Goal: Task Accomplishment & Management: Manage account settings

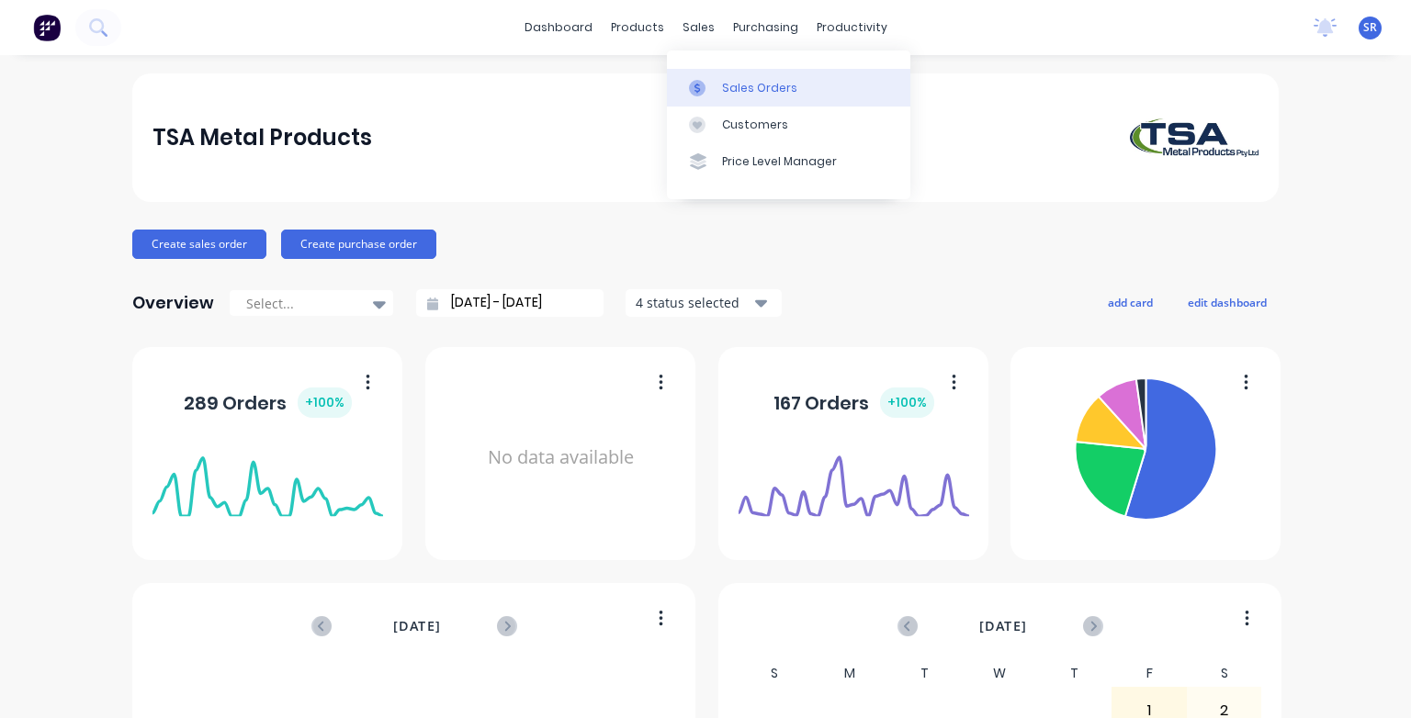
click at [725, 90] on div "Sales Orders" at bounding box center [759, 88] width 75 height 17
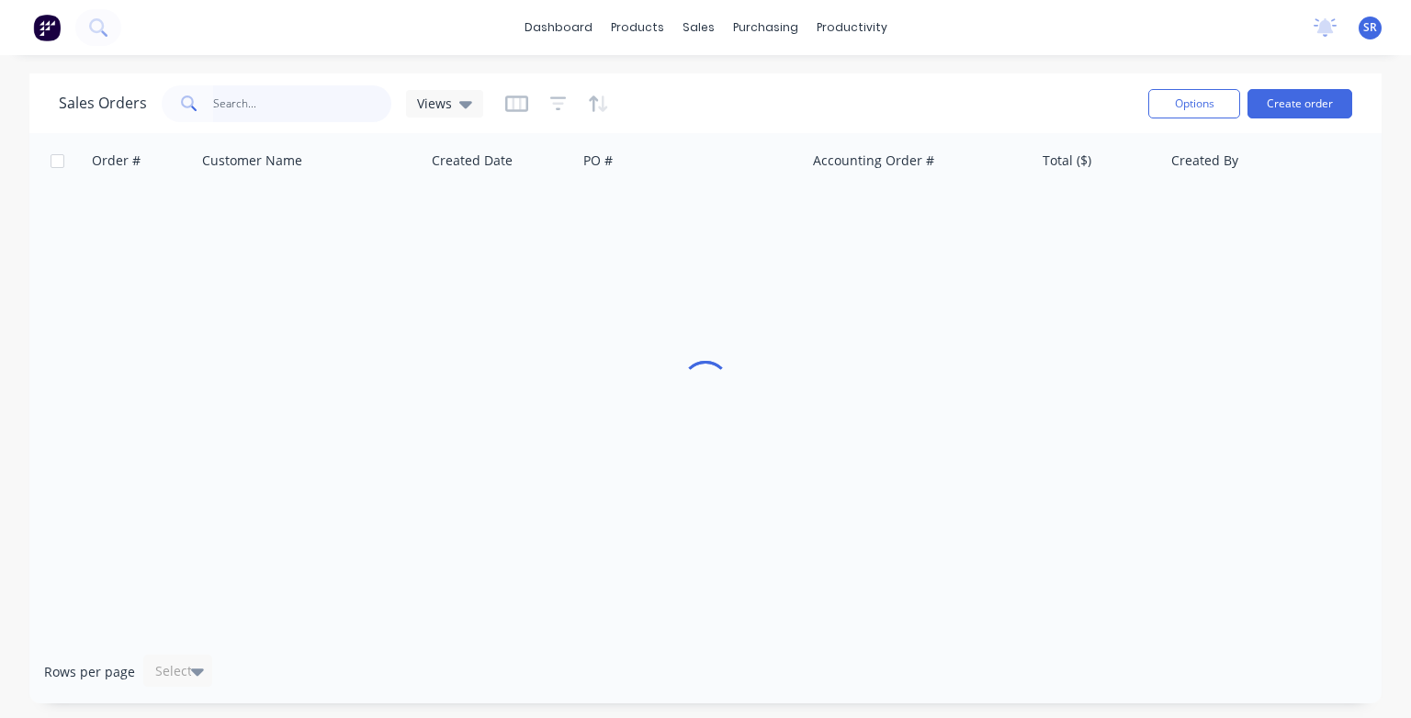
click at [254, 107] on input "text" at bounding box center [302, 103] width 179 height 37
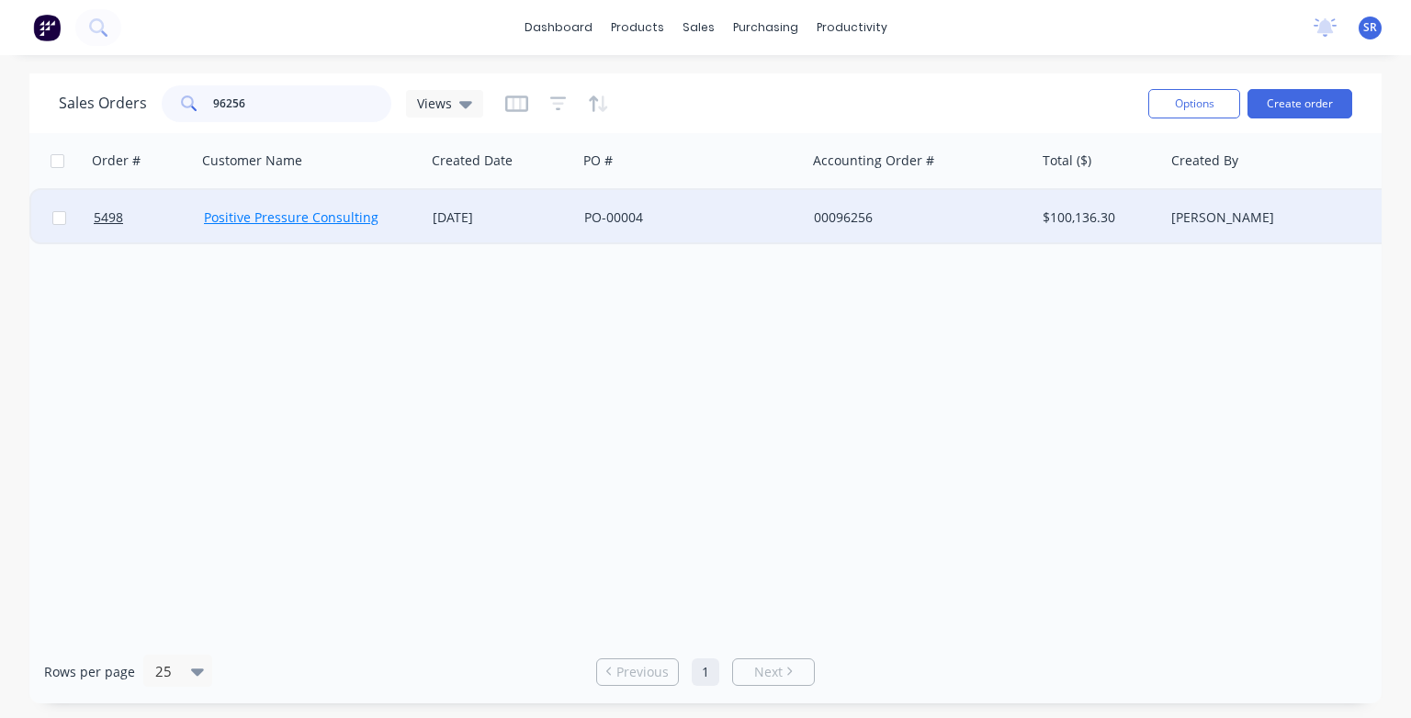
type input "96256"
click at [287, 221] on link "Positive Pressure Consulting" at bounding box center [291, 217] width 175 height 17
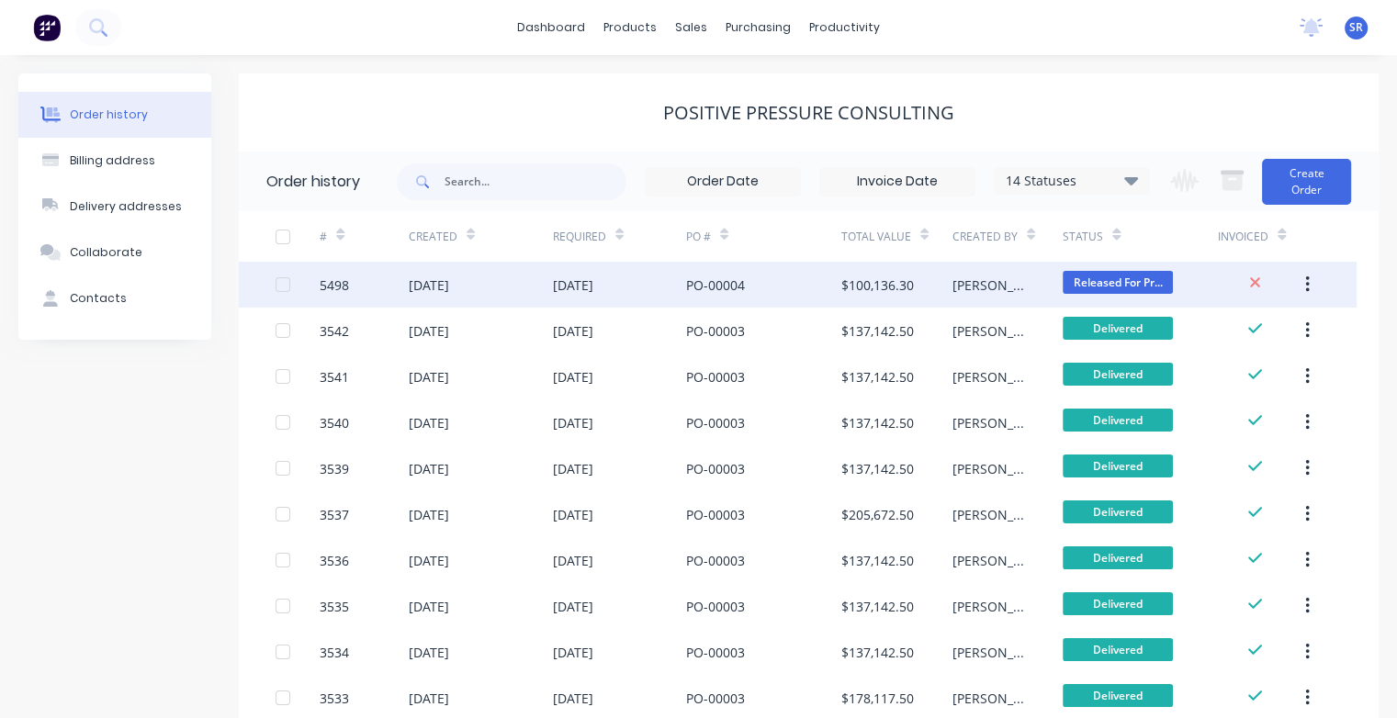
click at [593, 294] on div "26 Sep 2025" at bounding box center [573, 285] width 40 height 19
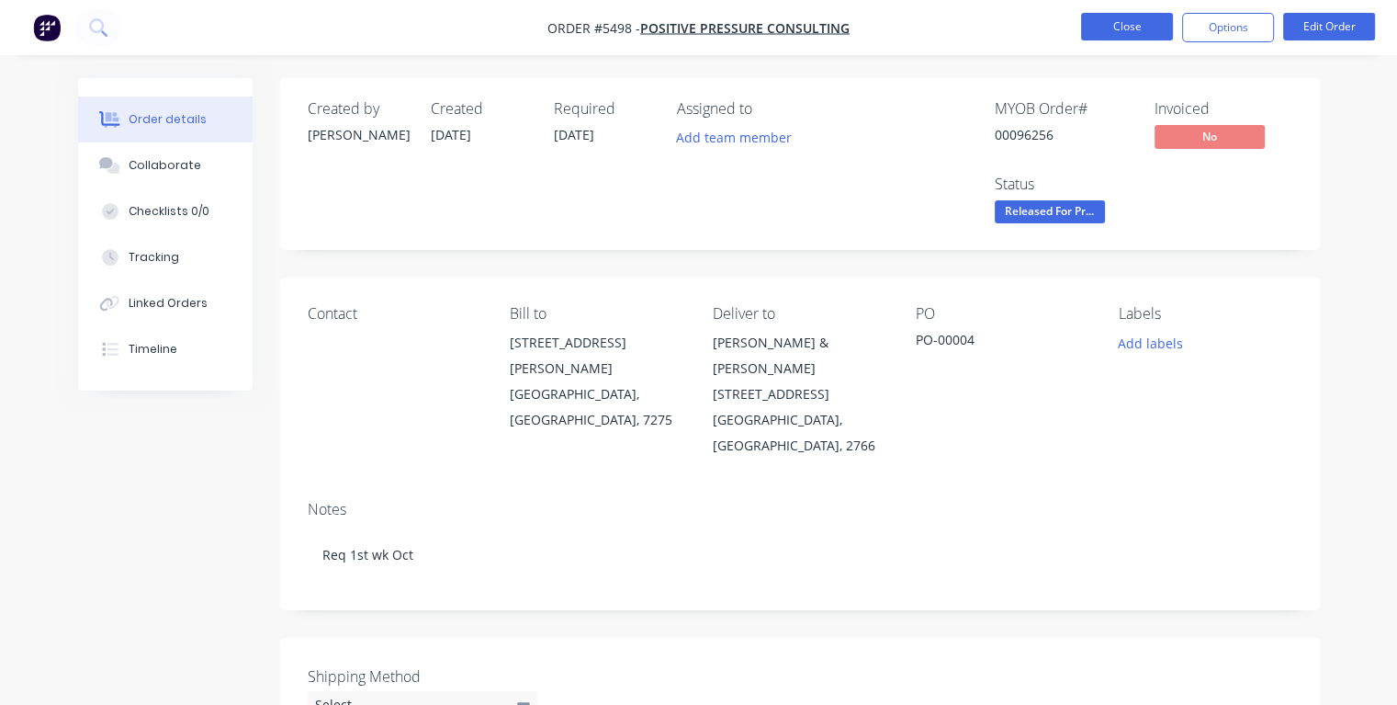
click at [1088, 29] on button "Close" at bounding box center [1127, 27] width 92 height 28
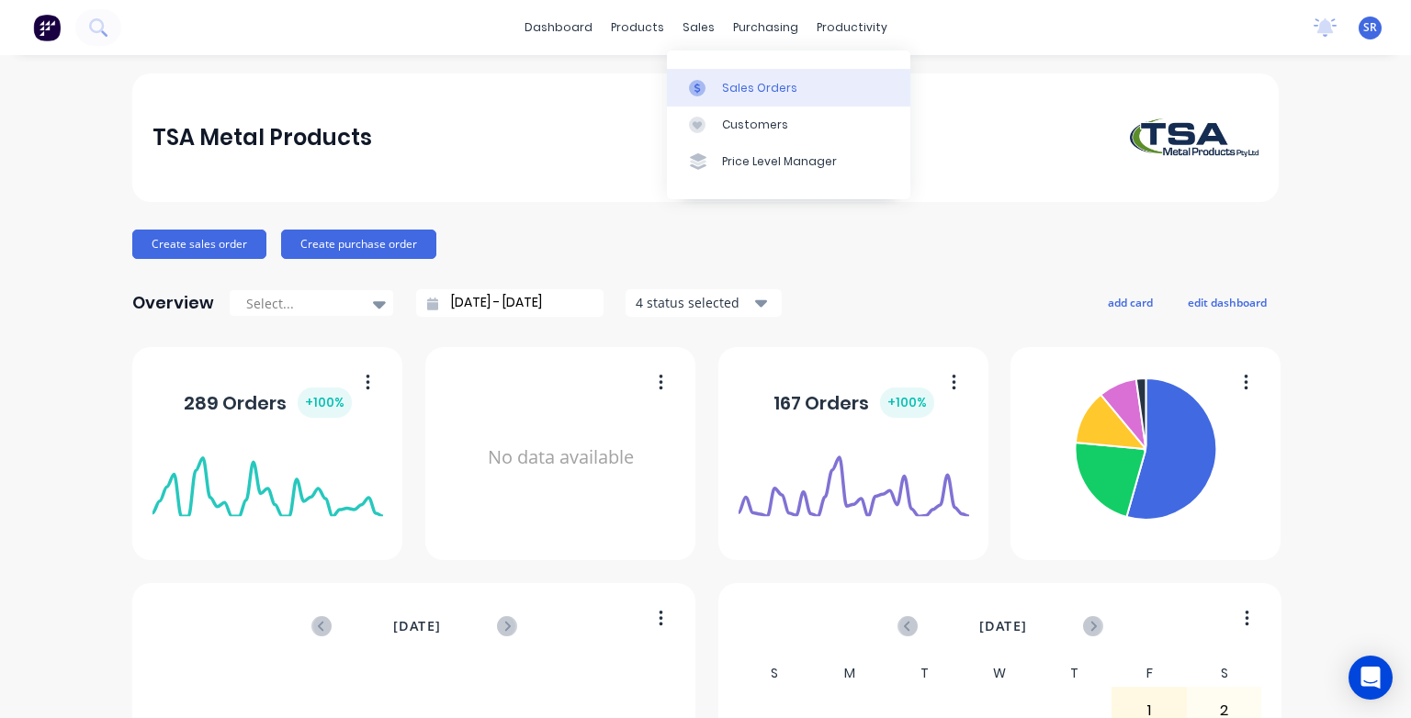
click at [736, 91] on div "Sales Orders" at bounding box center [759, 88] width 75 height 17
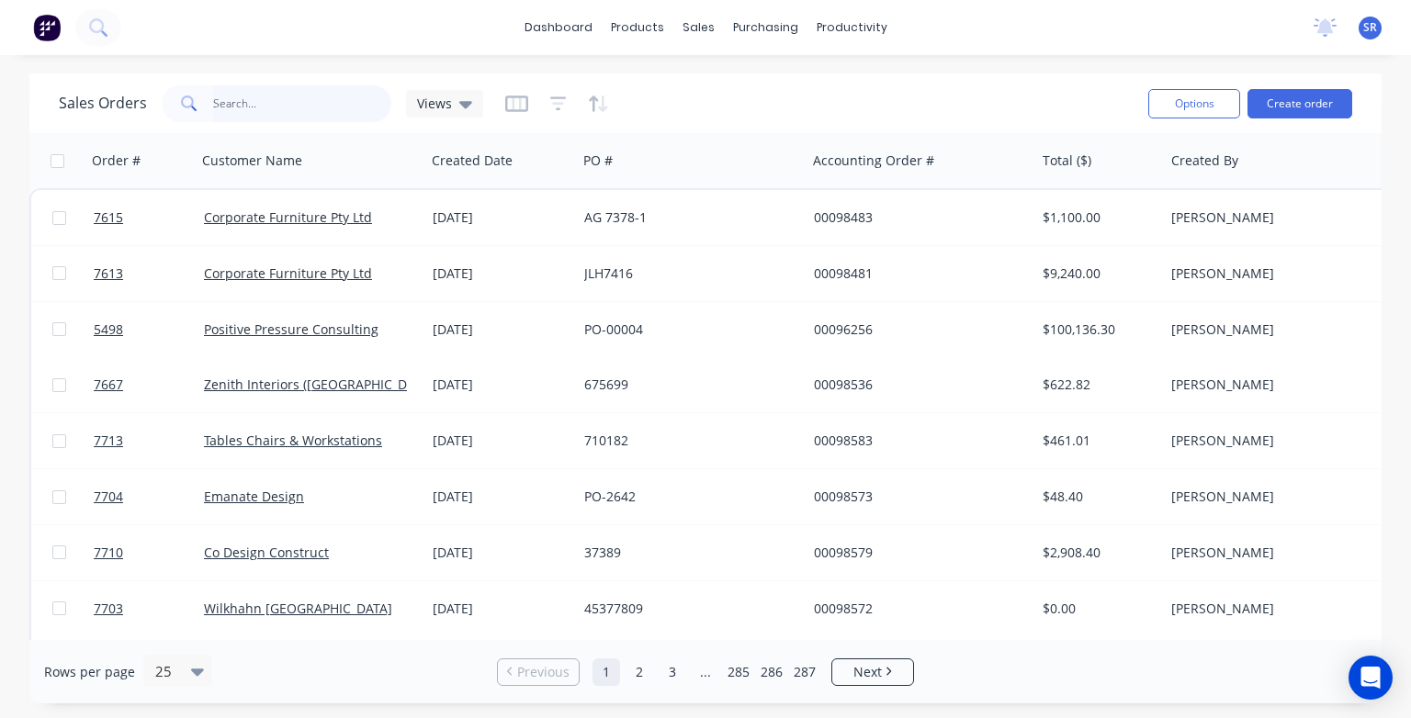
click at [262, 100] on input "text" at bounding box center [302, 103] width 179 height 37
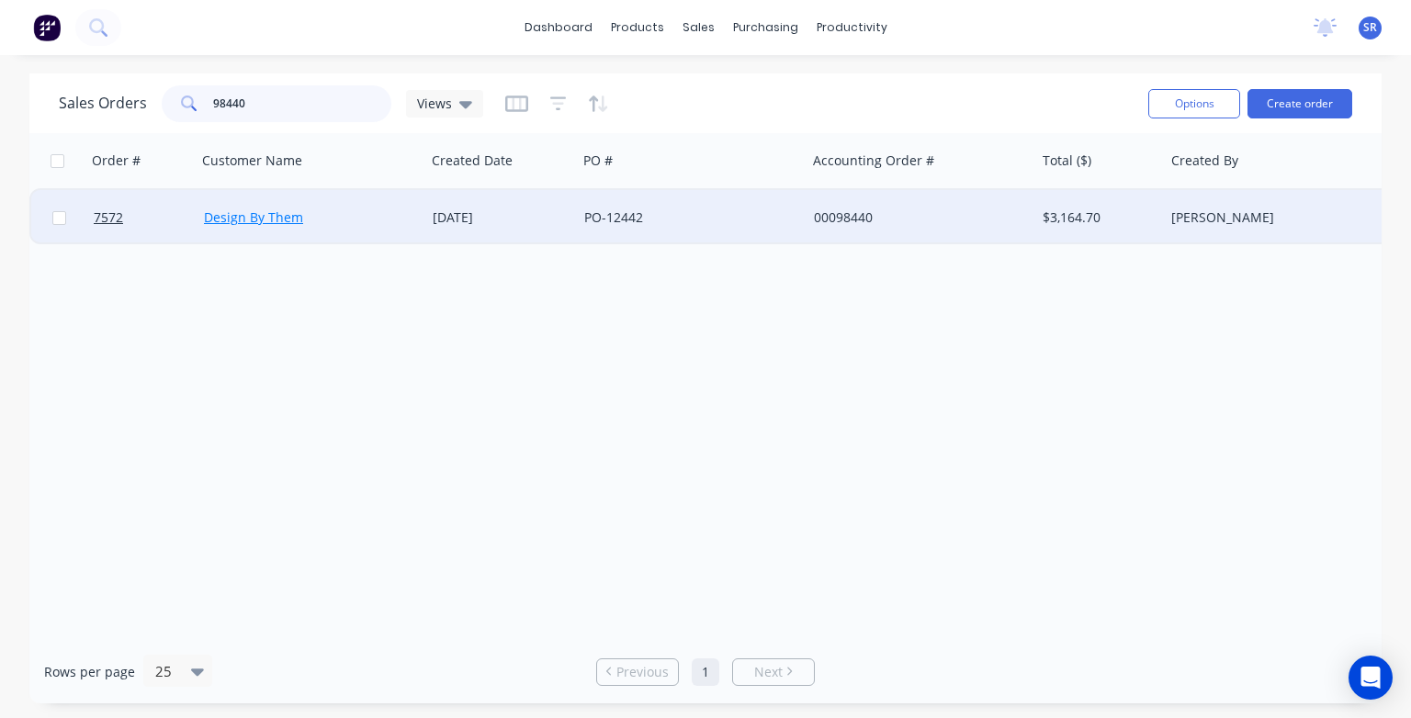
type input "98440"
click at [257, 211] on link "Design By Them" at bounding box center [253, 217] width 99 height 17
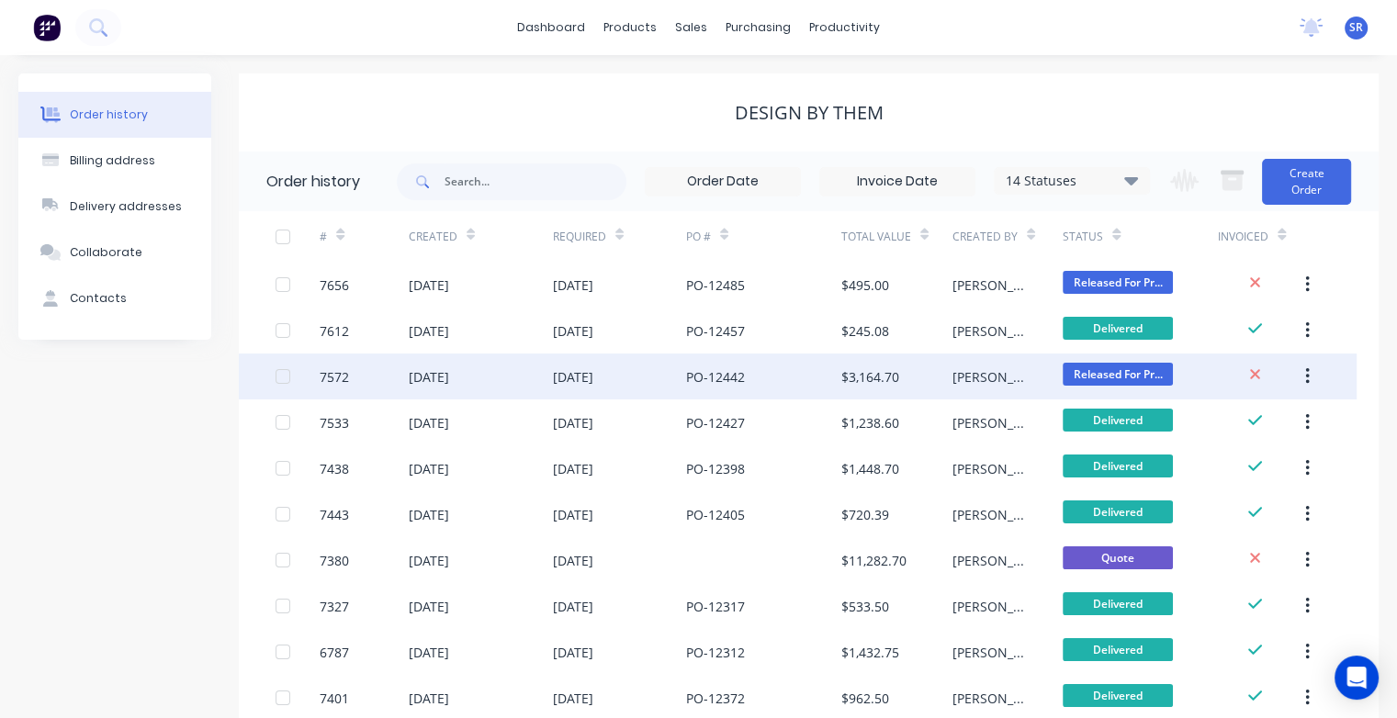
click at [715, 374] on div "PO-12442" at bounding box center [715, 376] width 59 height 19
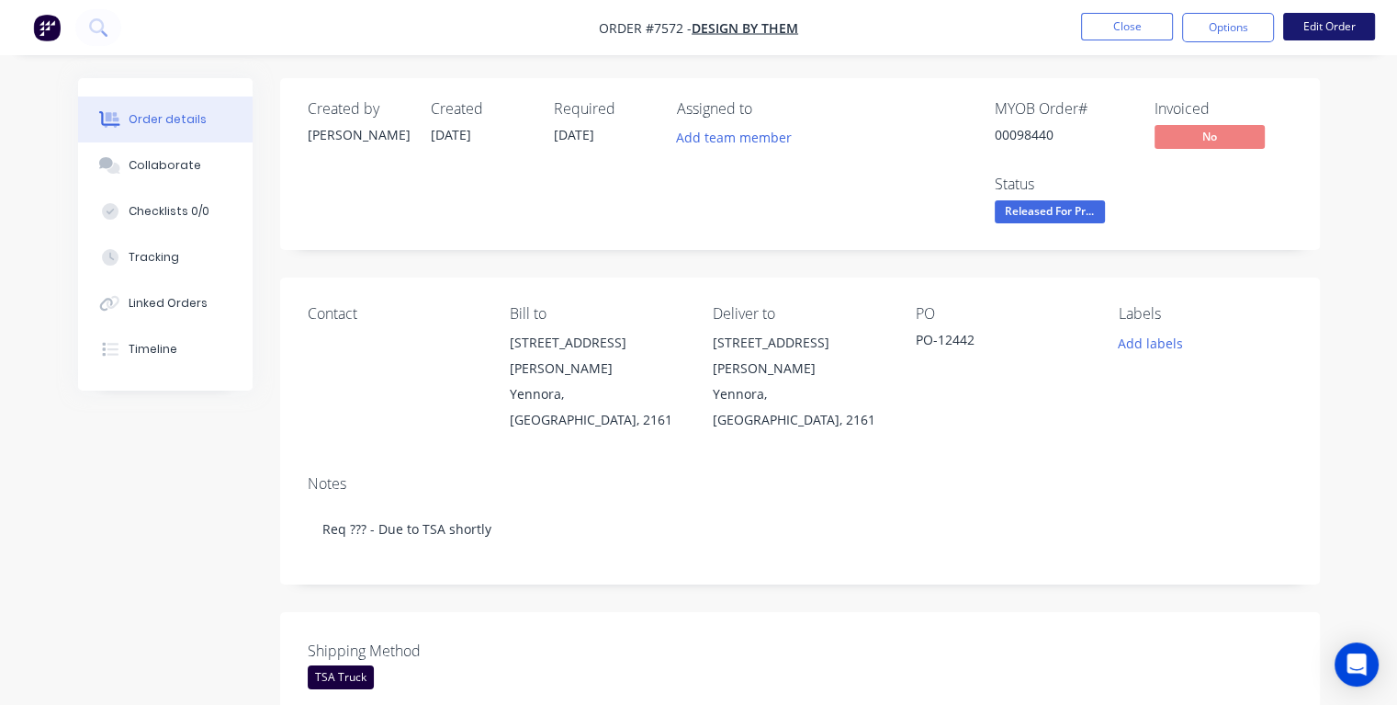
click at [1323, 25] on button "Edit Order" at bounding box center [1329, 27] width 92 height 28
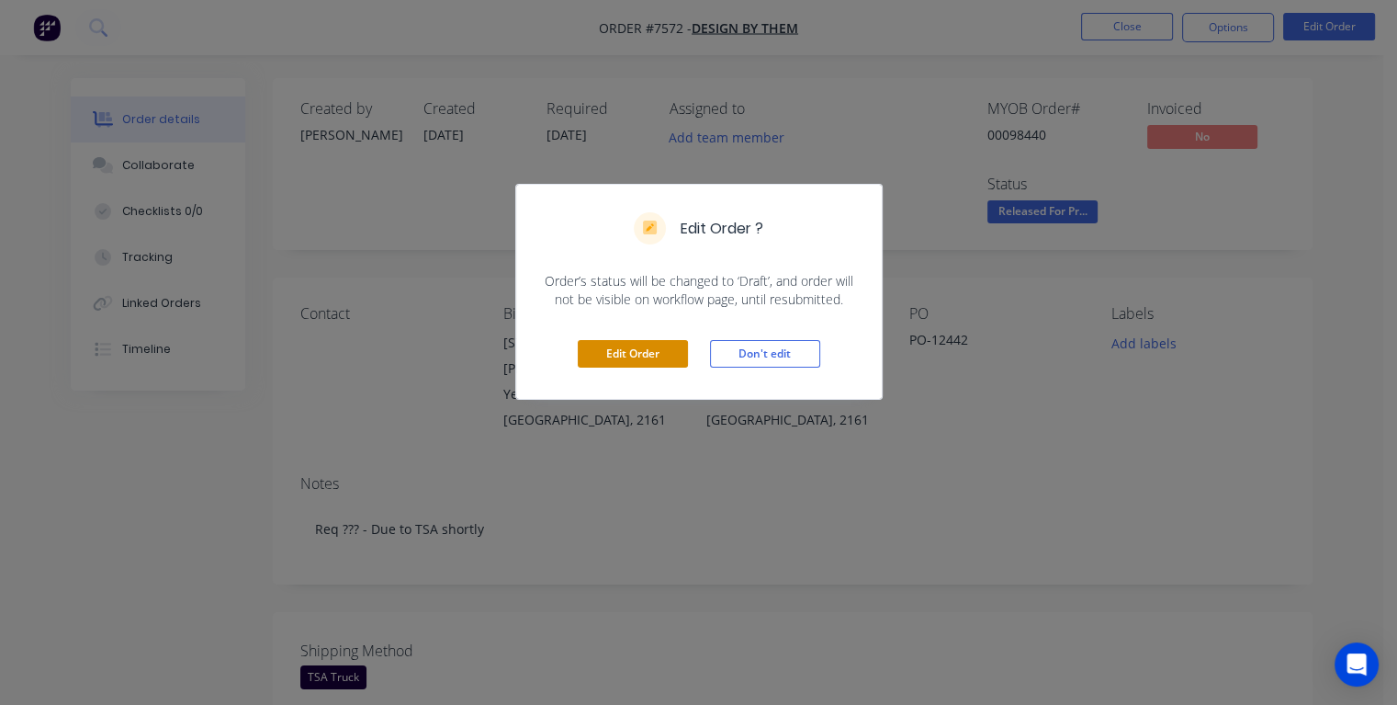
click at [675, 349] on button "Edit Order" at bounding box center [633, 354] width 110 height 28
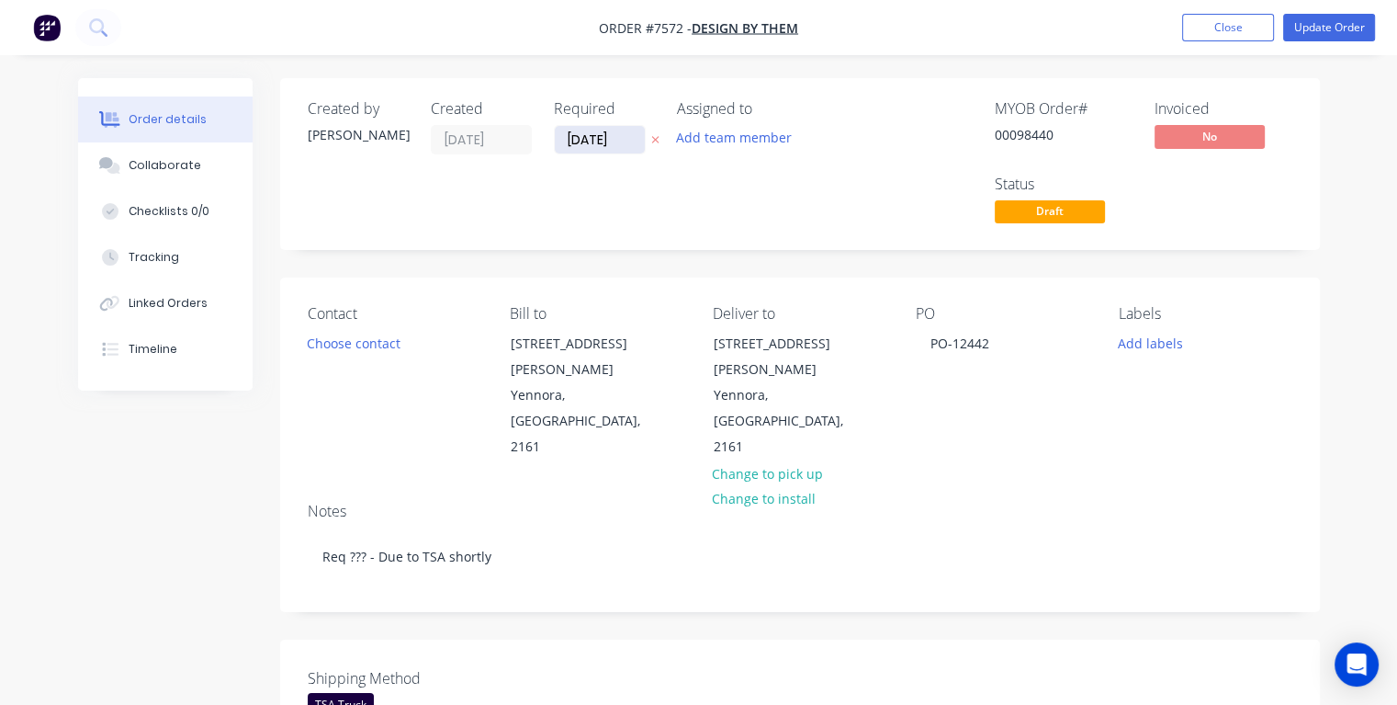
drag, startPoint x: 626, startPoint y: 140, endPoint x: 558, endPoint y: 141, distance: 68.0
click at [558, 141] on input "[DATE]" at bounding box center [600, 140] width 90 height 28
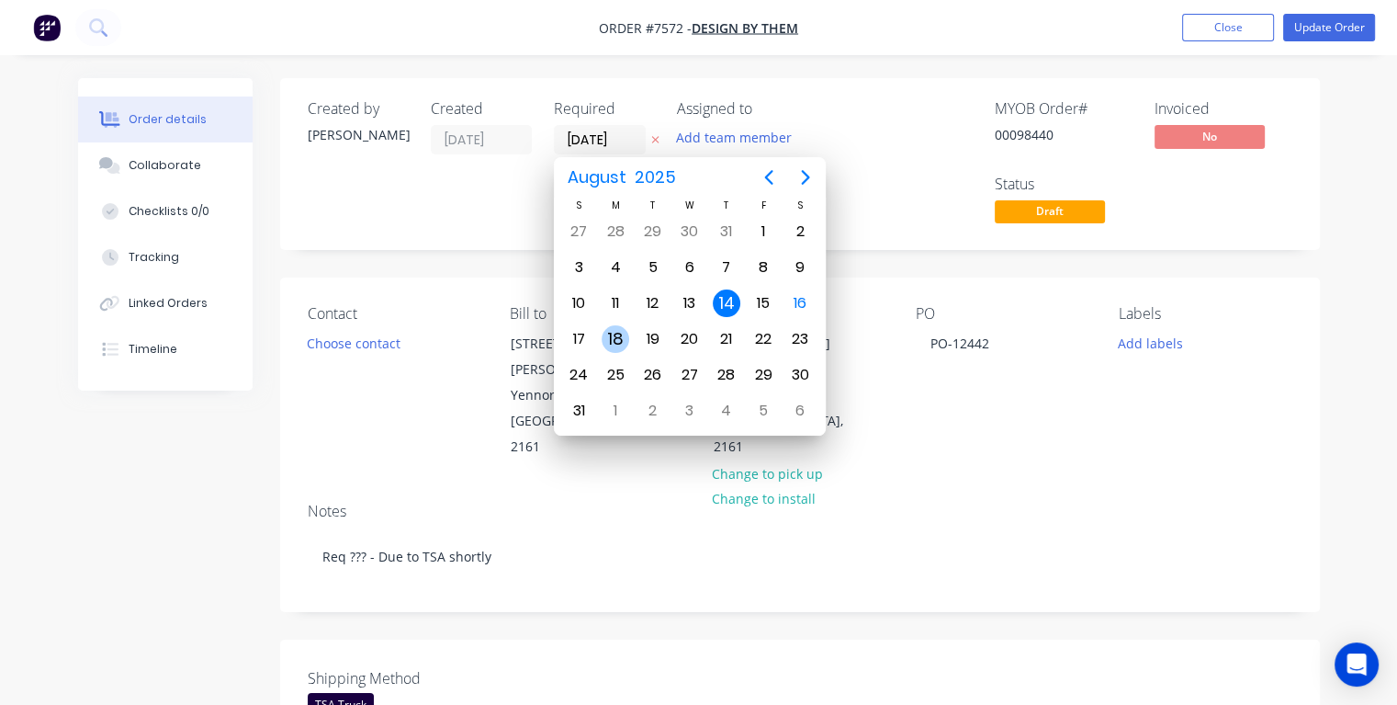
click at [617, 333] on div "18" at bounding box center [616, 339] width 28 height 28
type input "[DATE]"
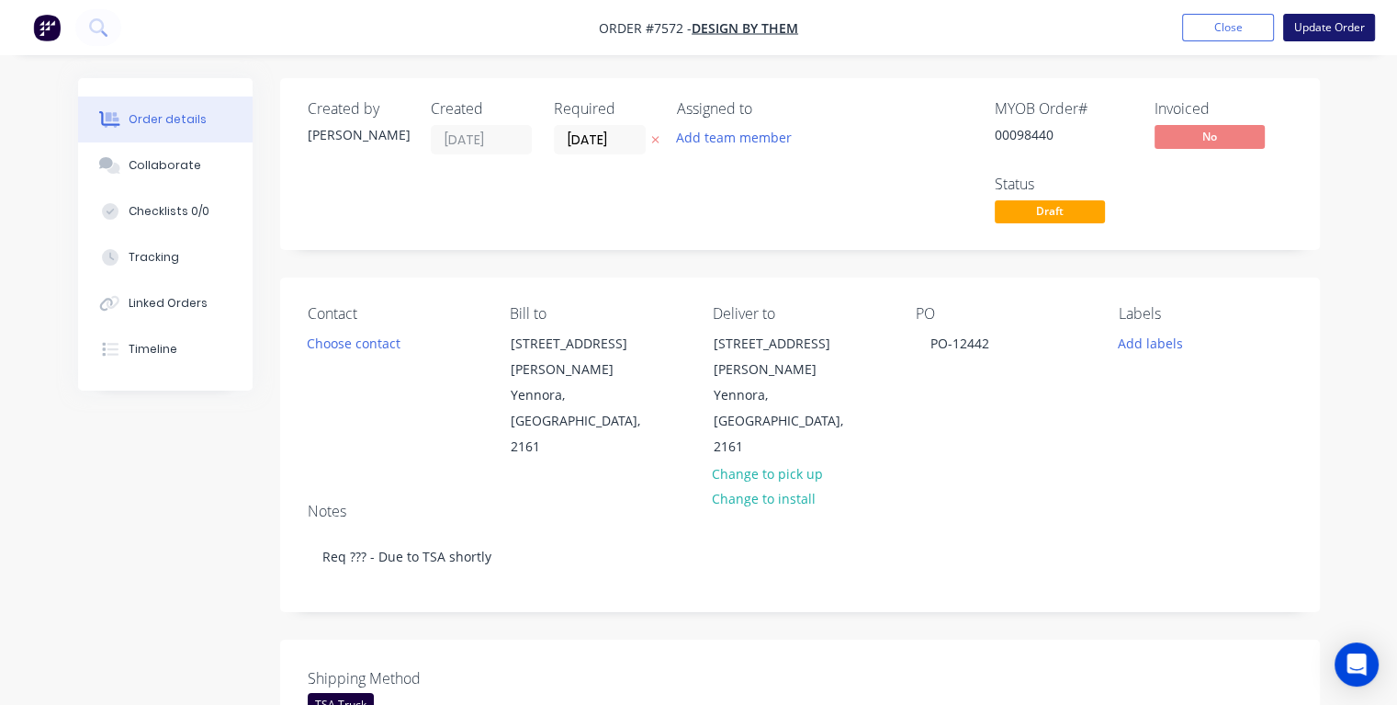
click at [1302, 34] on button "Update Order" at bounding box center [1329, 28] width 92 height 28
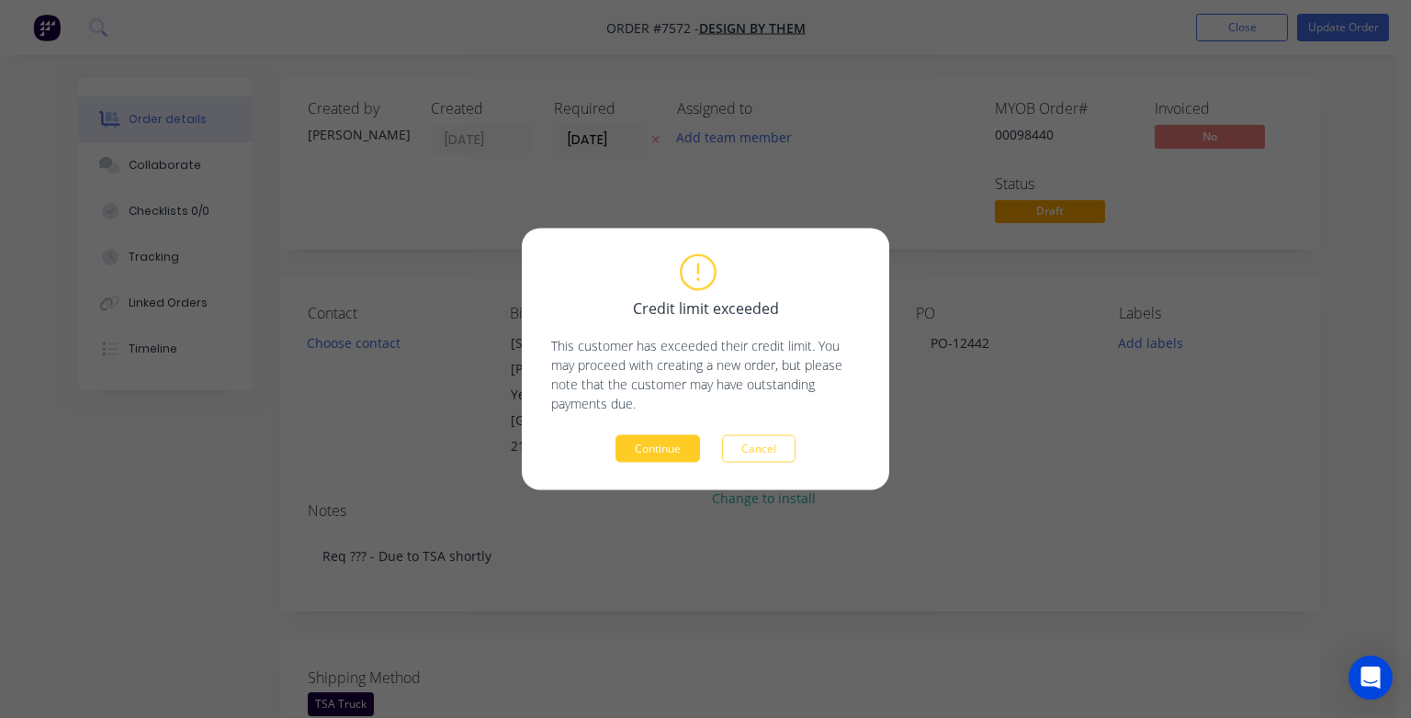
click at [672, 453] on button "Continue" at bounding box center [657, 449] width 85 height 28
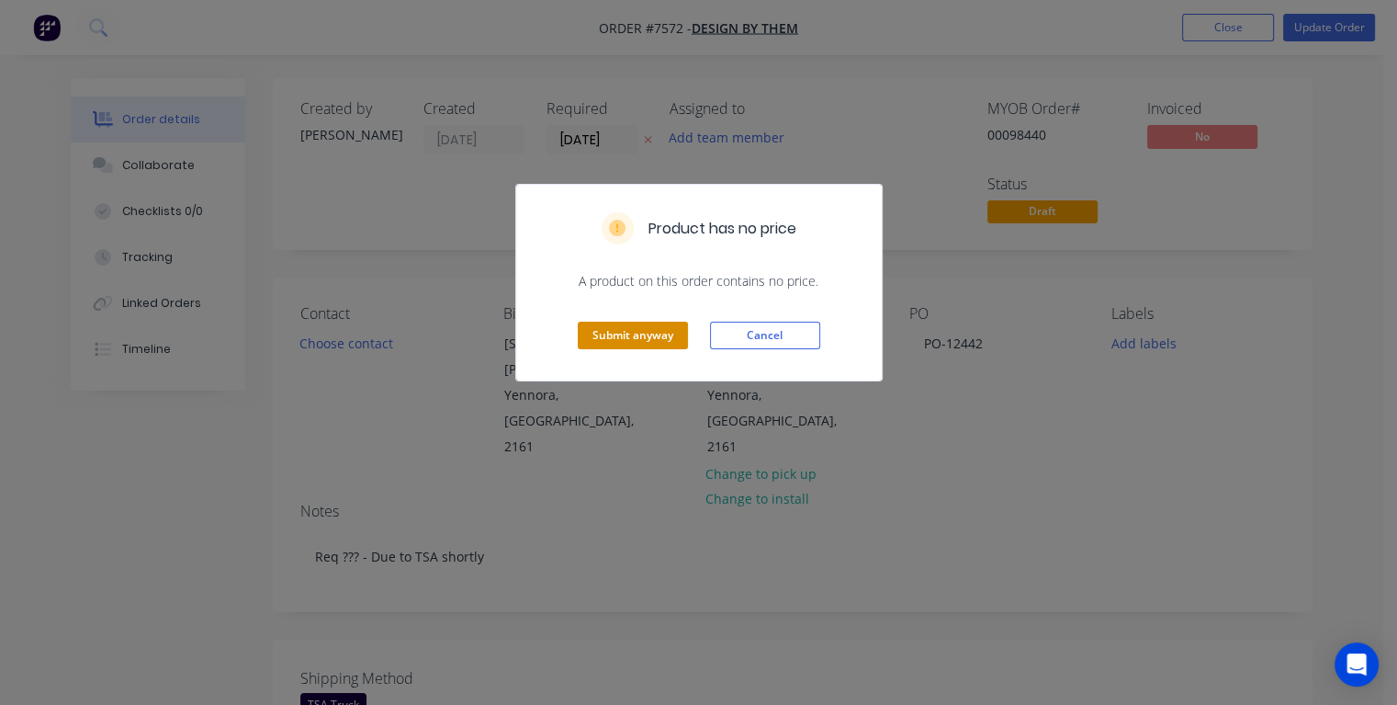
click at [626, 327] on button "Submit anyway" at bounding box center [633, 335] width 110 height 28
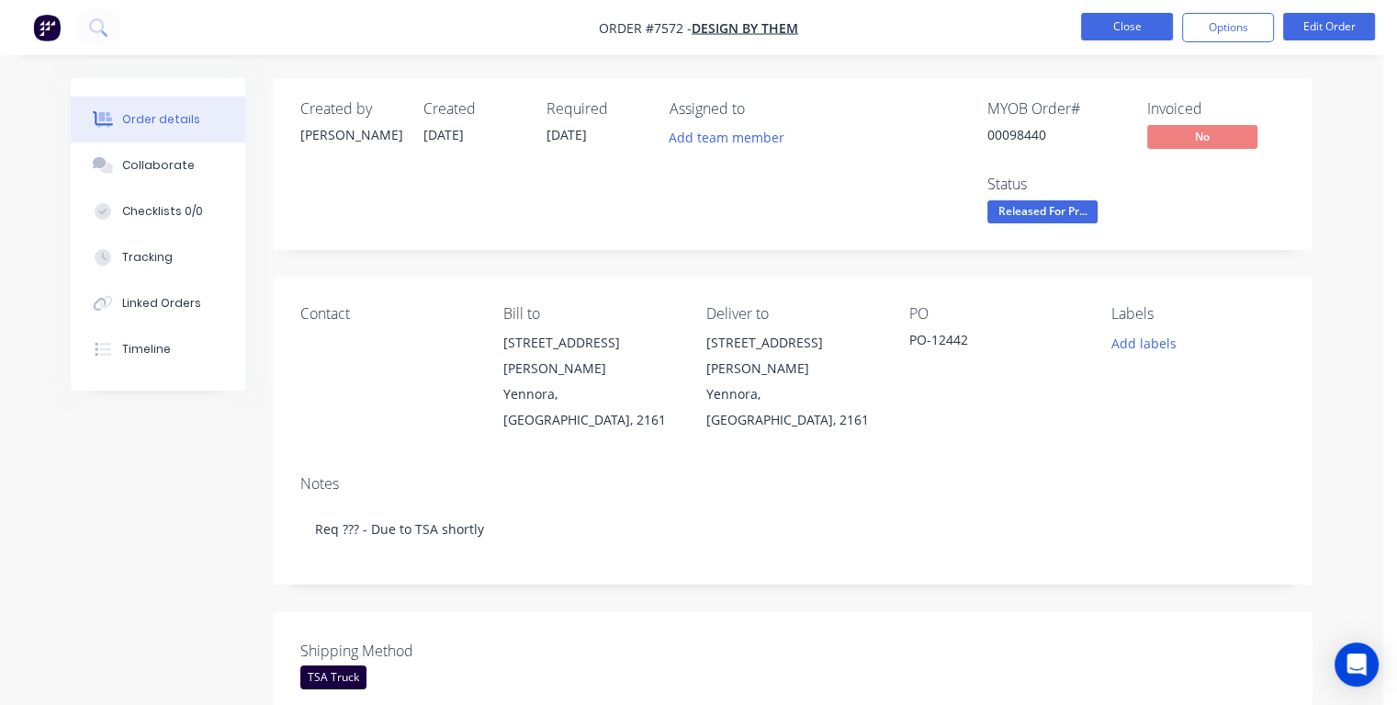
click at [1103, 28] on button "Close" at bounding box center [1127, 27] width 92 height 28
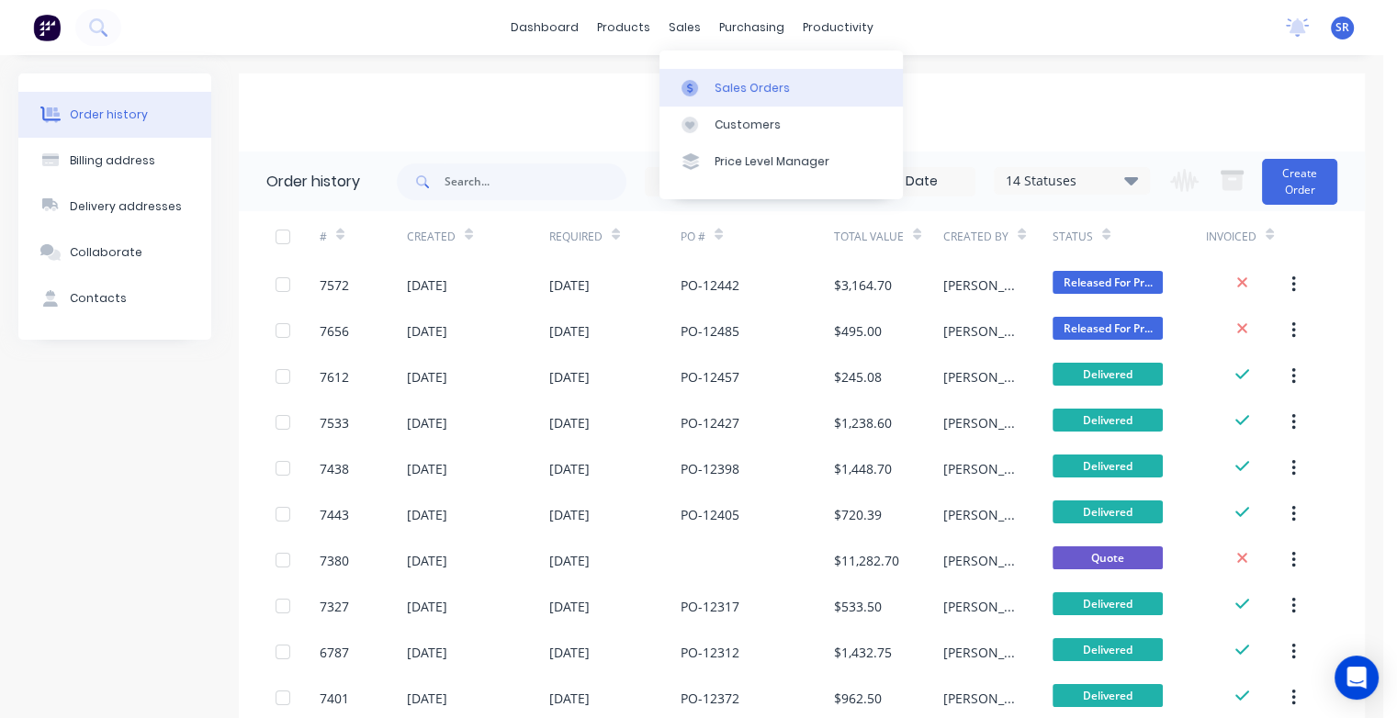
click at [708, 82] on div at bounding box center [696, 88] width 28 height 17
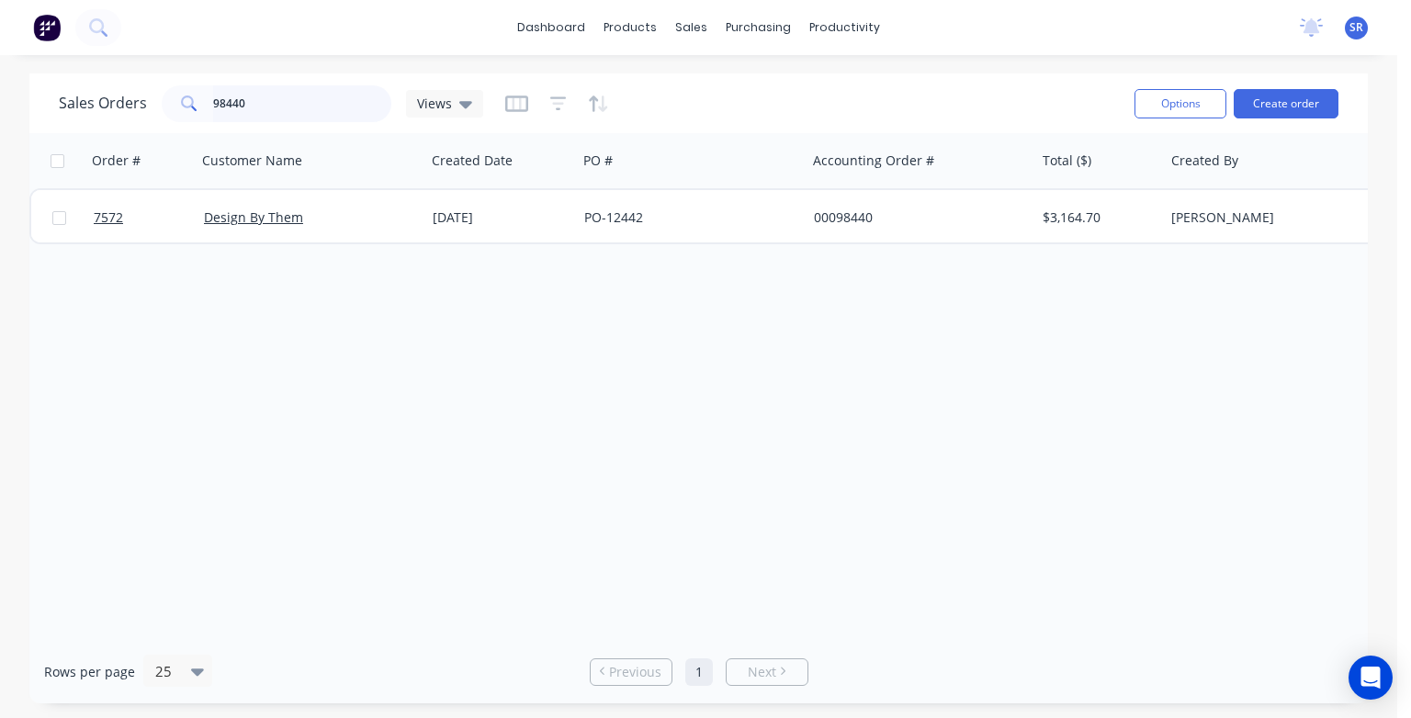
click at [269, 107] on input "98440" at bounding box center [302, 103] width 179 height 37
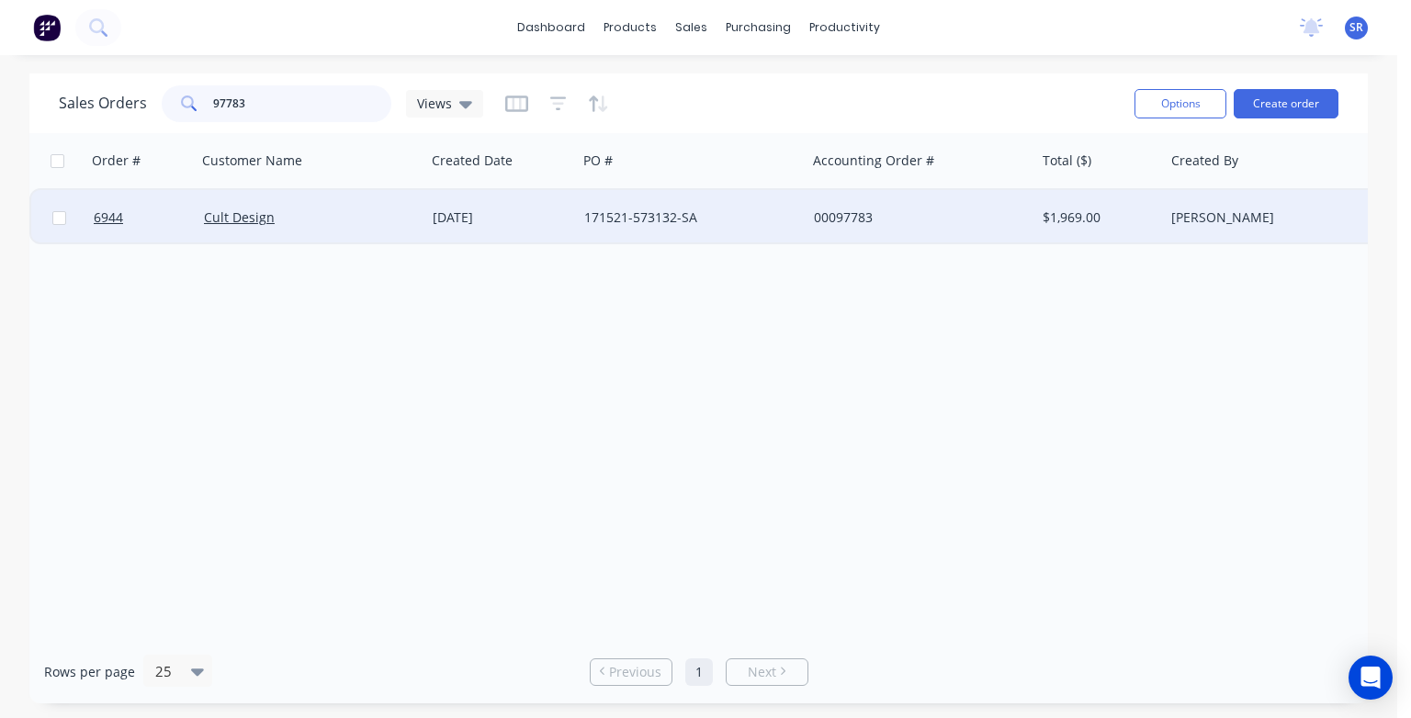
type input "97783"
click at [295, 222] on div "Cult Design" at bounding box center [306, 218] width 204 height 18
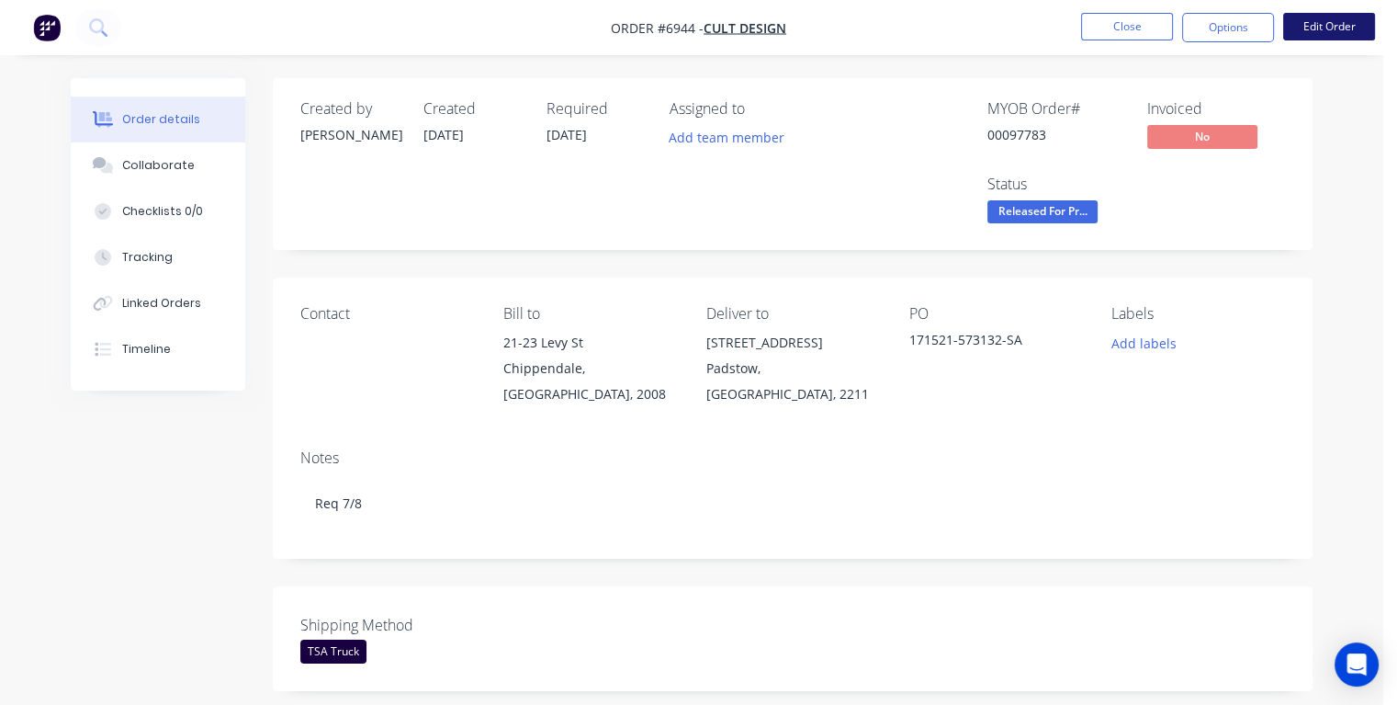
click at [1345, 23] on button "Edit Order" at bounding box center [1329, 27] width 92 height 28
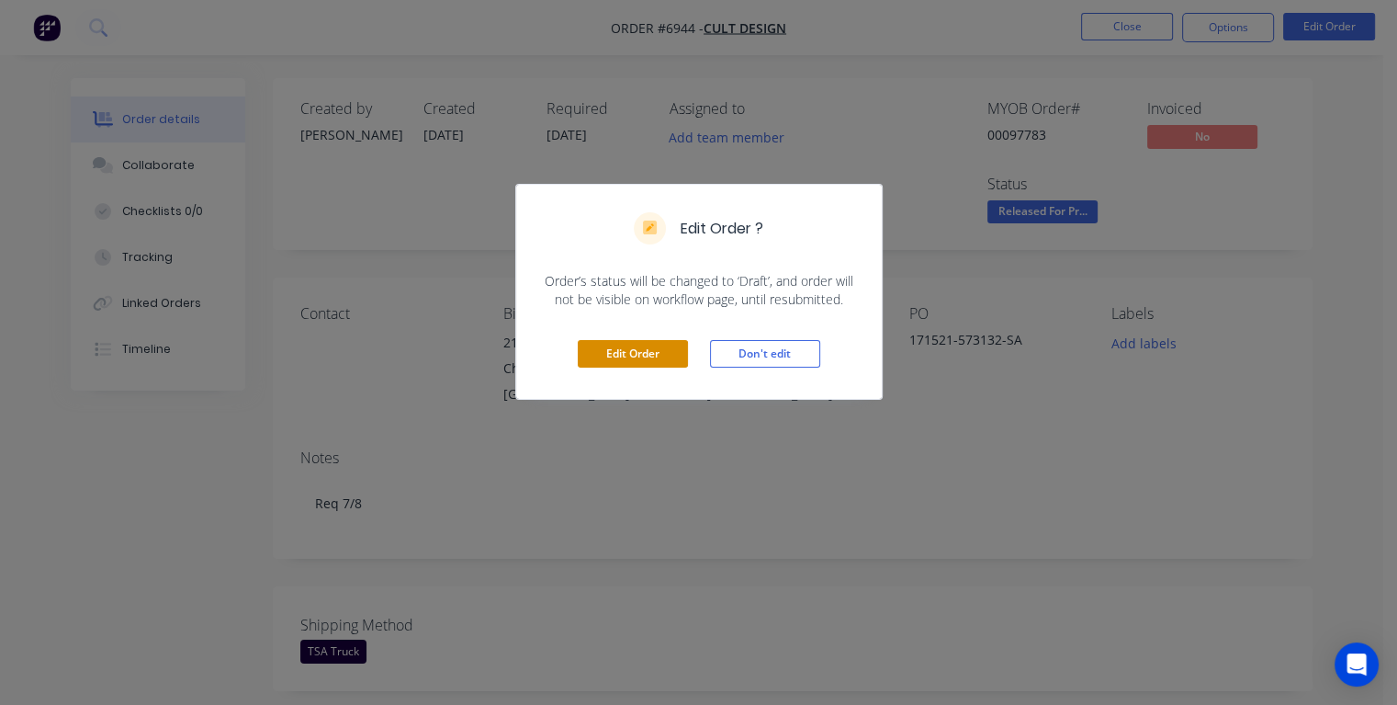
click at [644, 348] on button "Edit Order" at bounding box center [633, 354] width 110 height 28
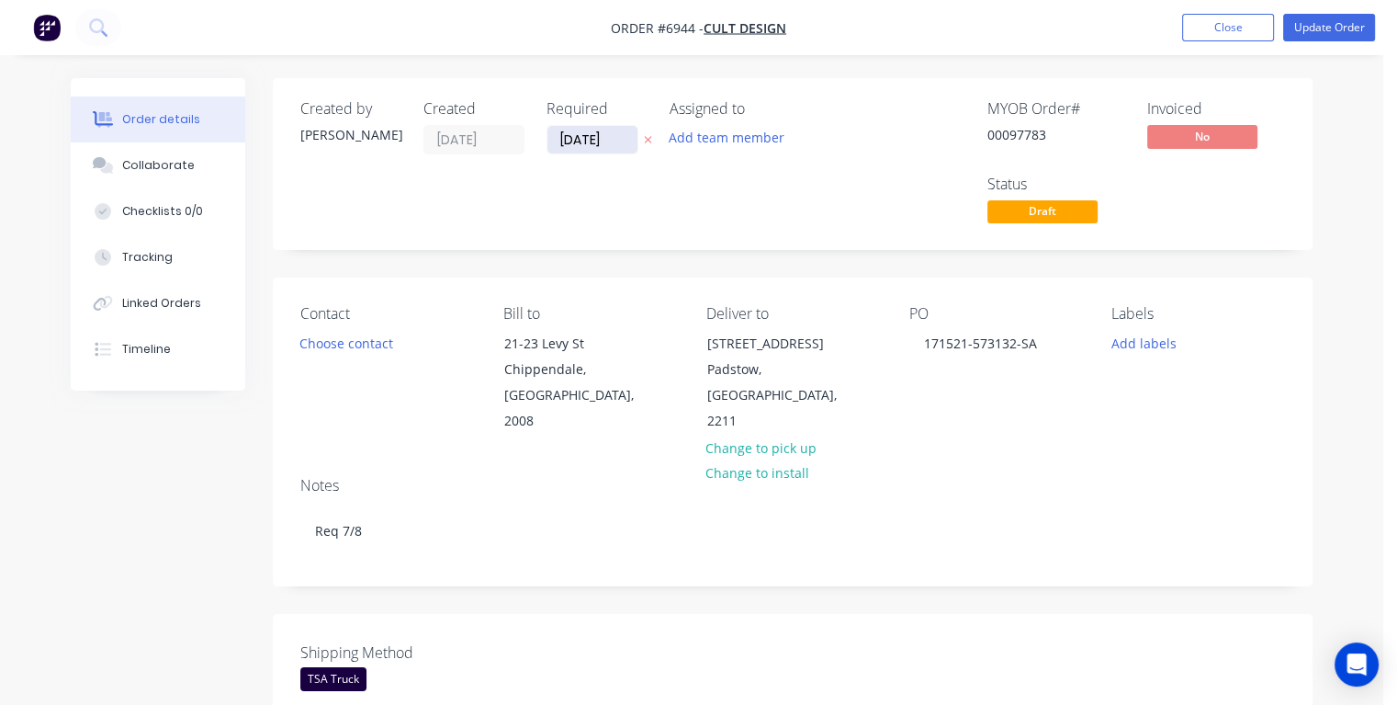
click at [617, 134] on input "[DATE]" at bounding box center [592, 140] width 90 height 28
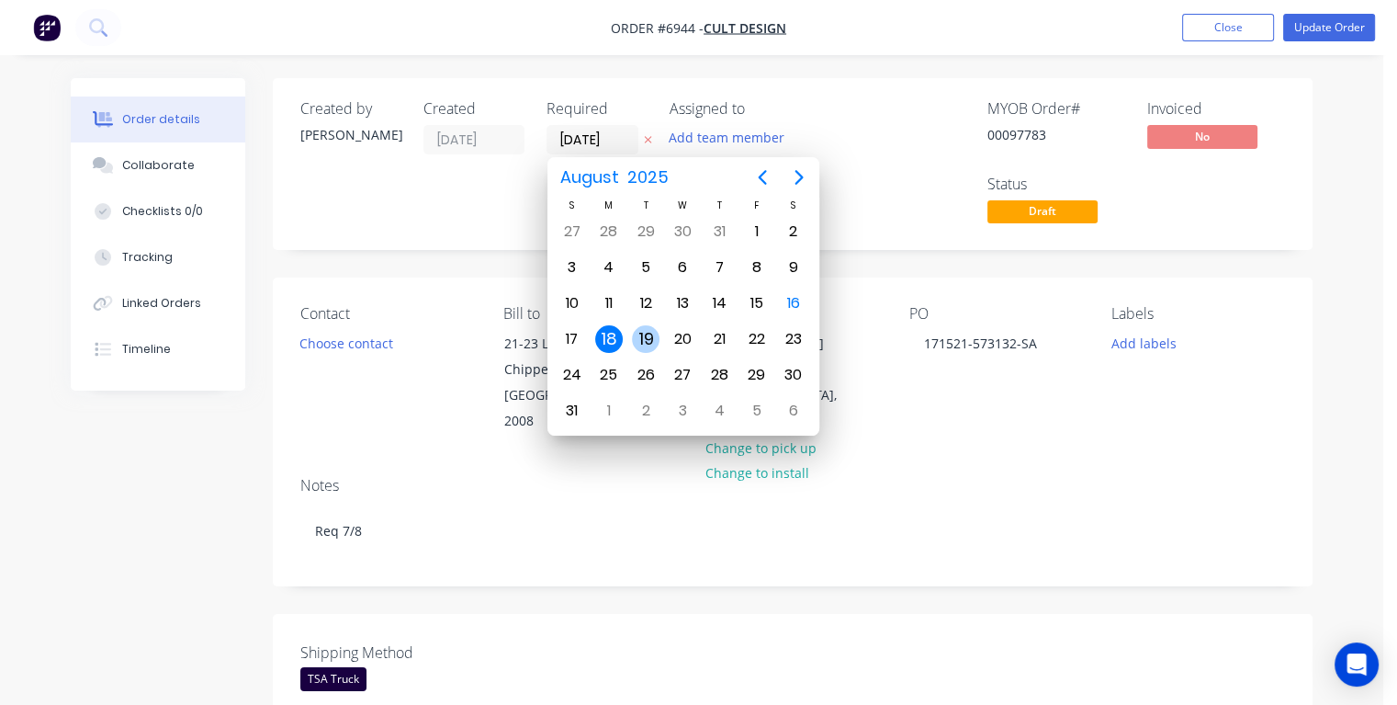
click at [643, 331] on div "19" at bounding box center [646, 339] width 28 height 28
type input "[DATE]"
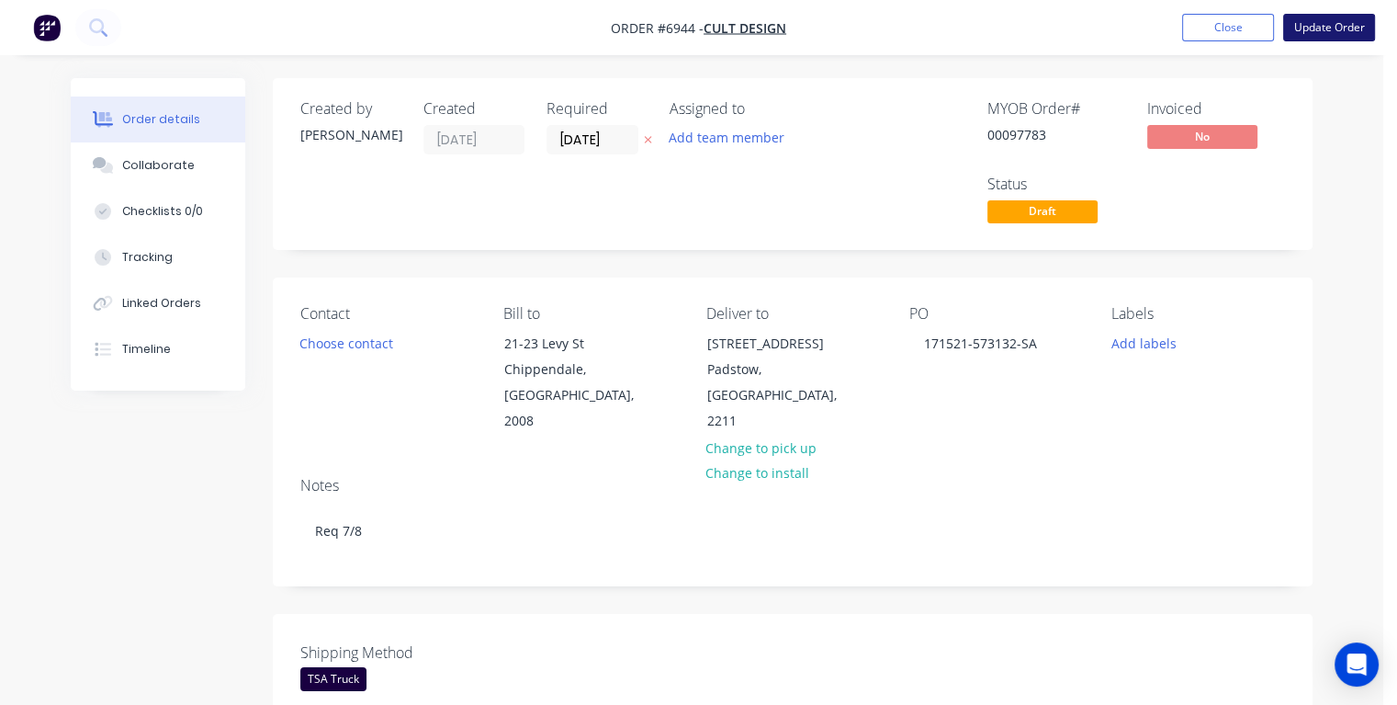
click at [1301, 32] on button "Update Order" at bounding box center [1329, 28] width 92 height 28
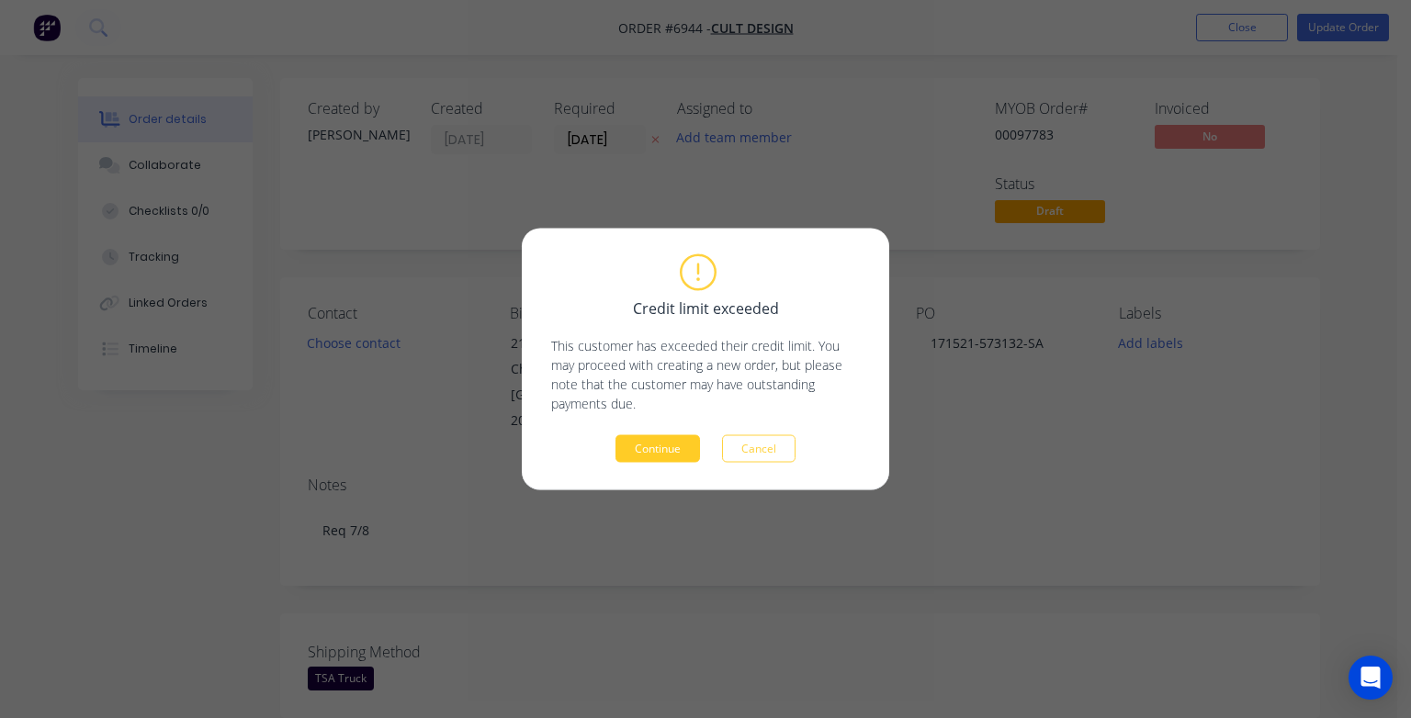
click at [670, 454] on button "Continue" at bounding box center [657, 449] width 85 height 28
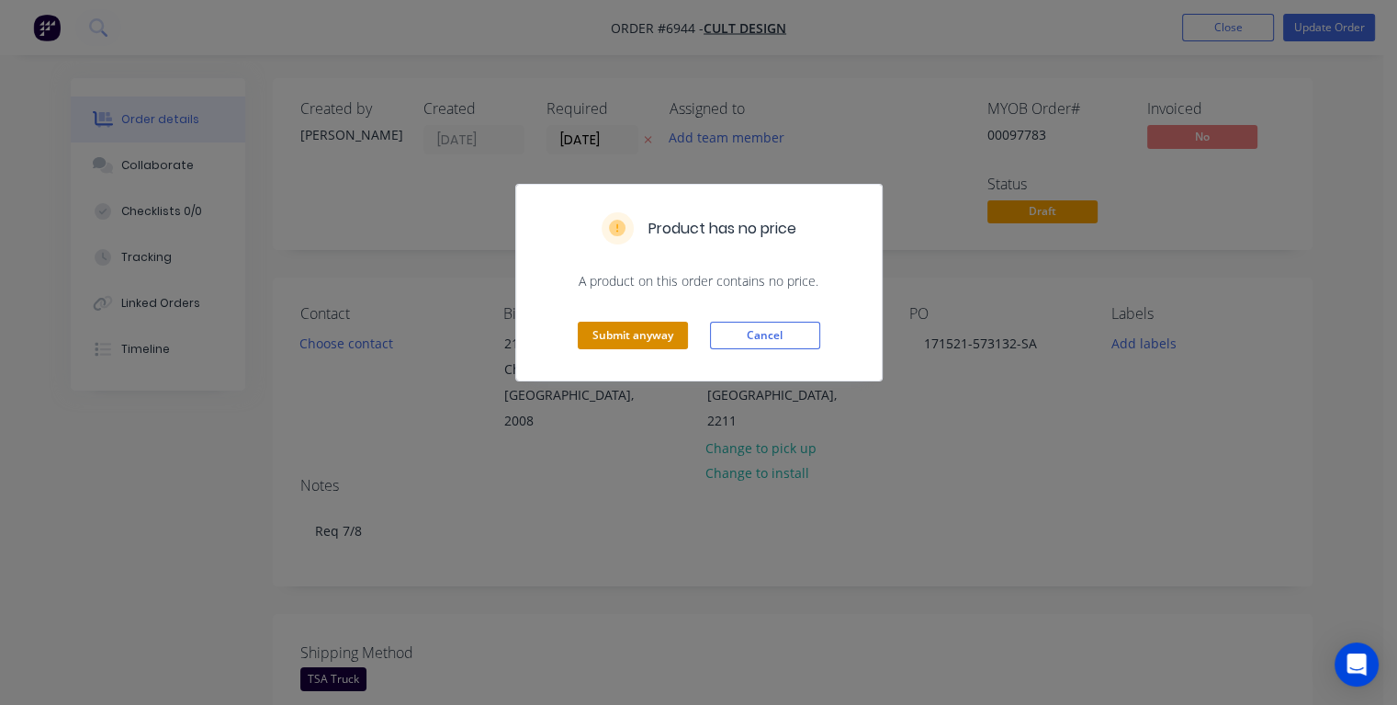
click at [661, 336] on button "Submit anyway" at bounding box center [633, 335] width 110 height 28
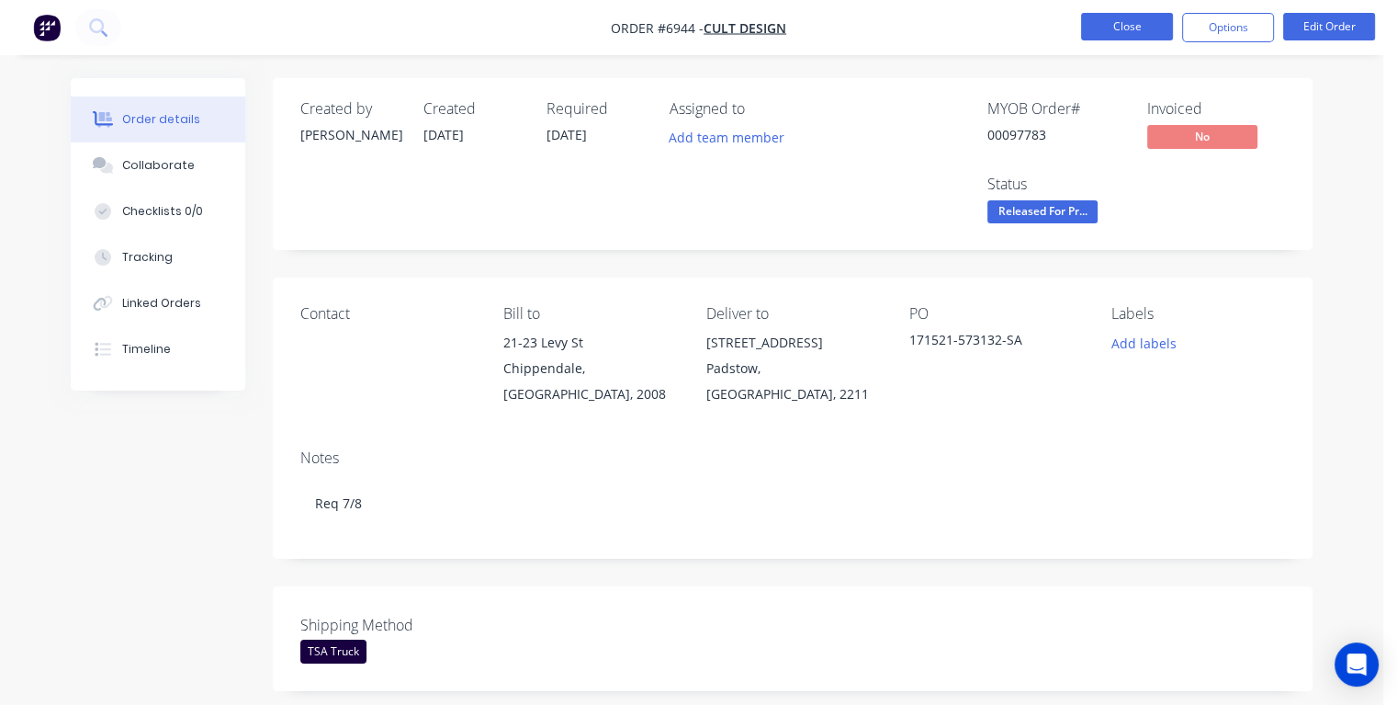
click at [1121, 32] on button "Close" at bounding box center [1127, 27] width 92 height 28
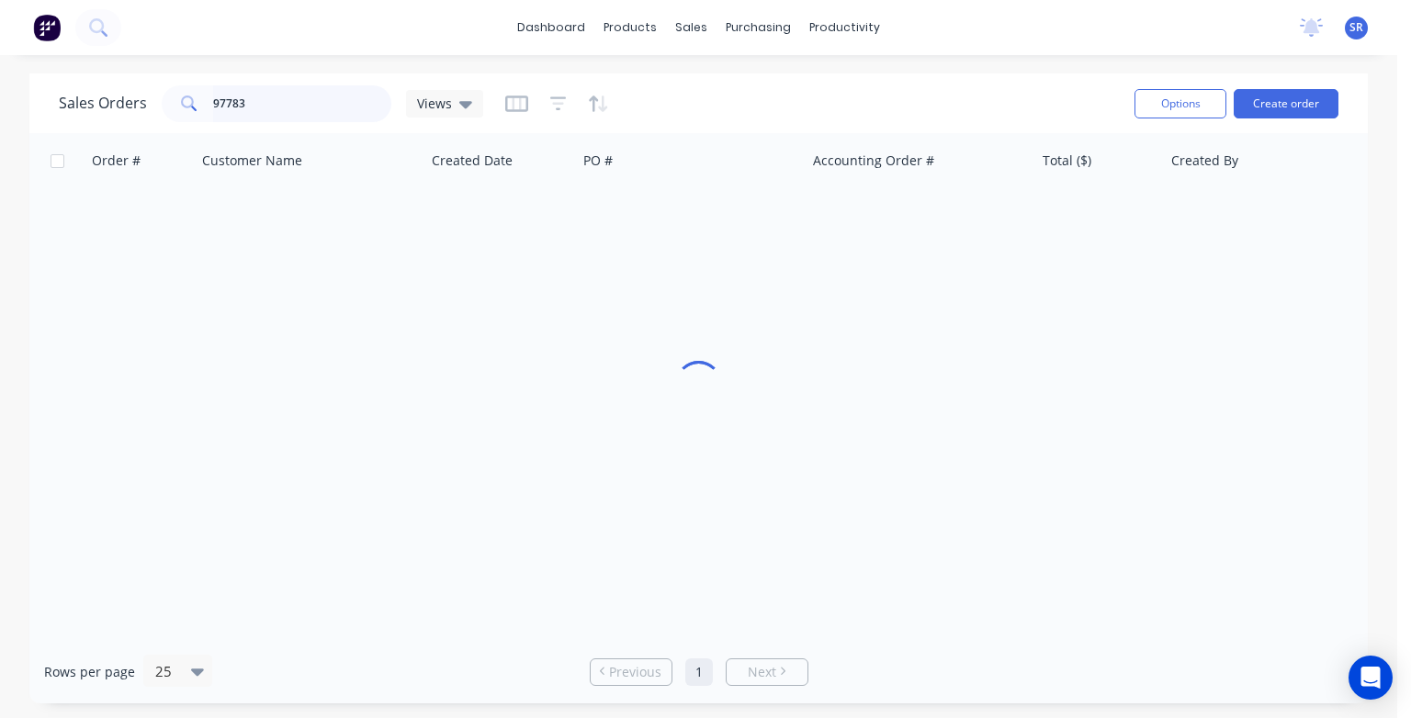
click at [257, 101] on input "97783" at bounding box center [302, 103] width 179 height 37
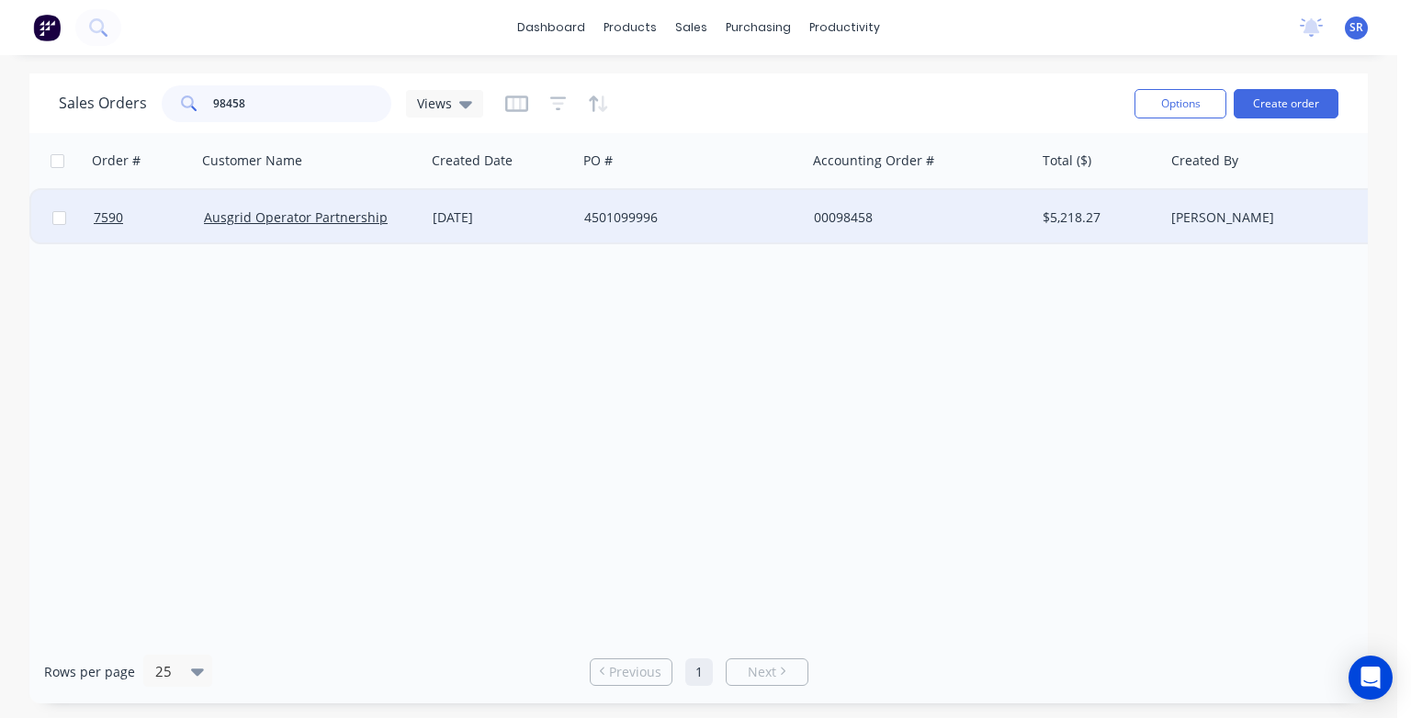
type input "98458"
click at [269, 228] on div "Ausgrid Operator Partnership" at bounding box center [311, 217] width 229 height 55
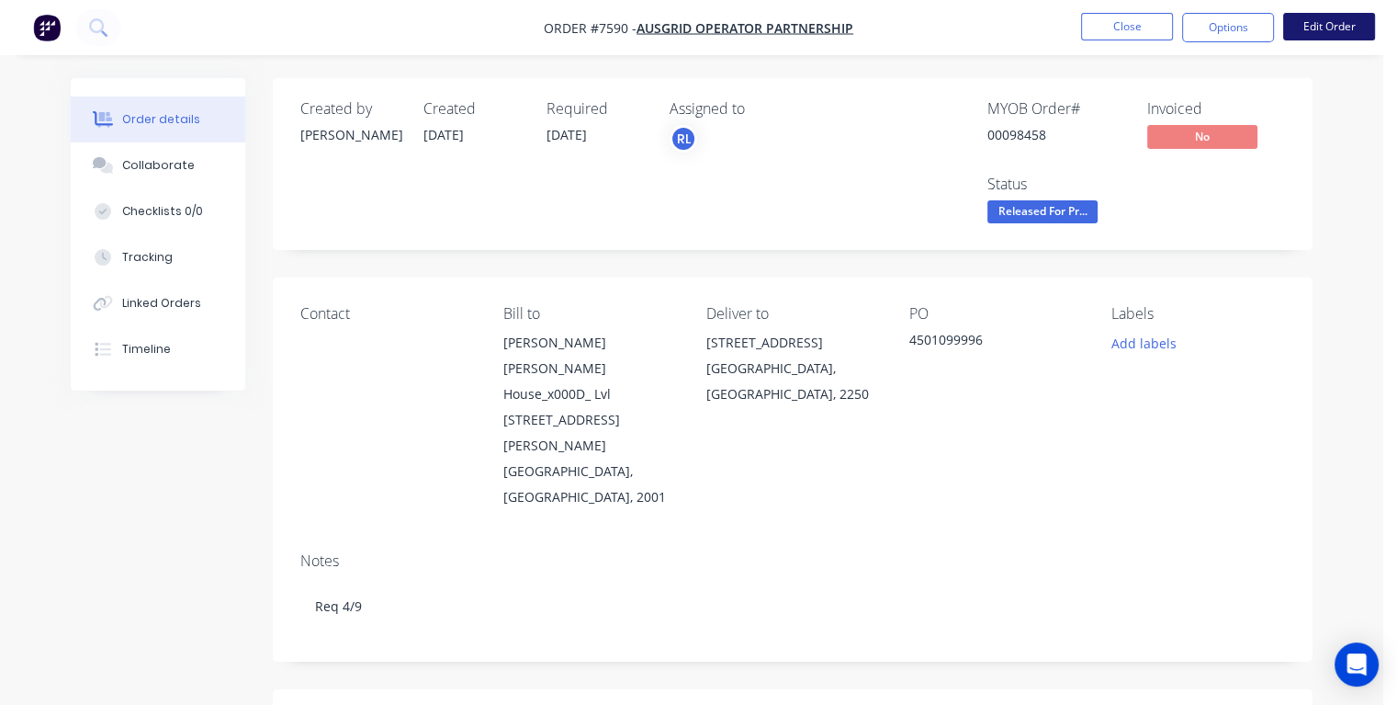
click at [1301, 31] on button "Edit Order" at bounding box center [1329, 27] width 92 height 28
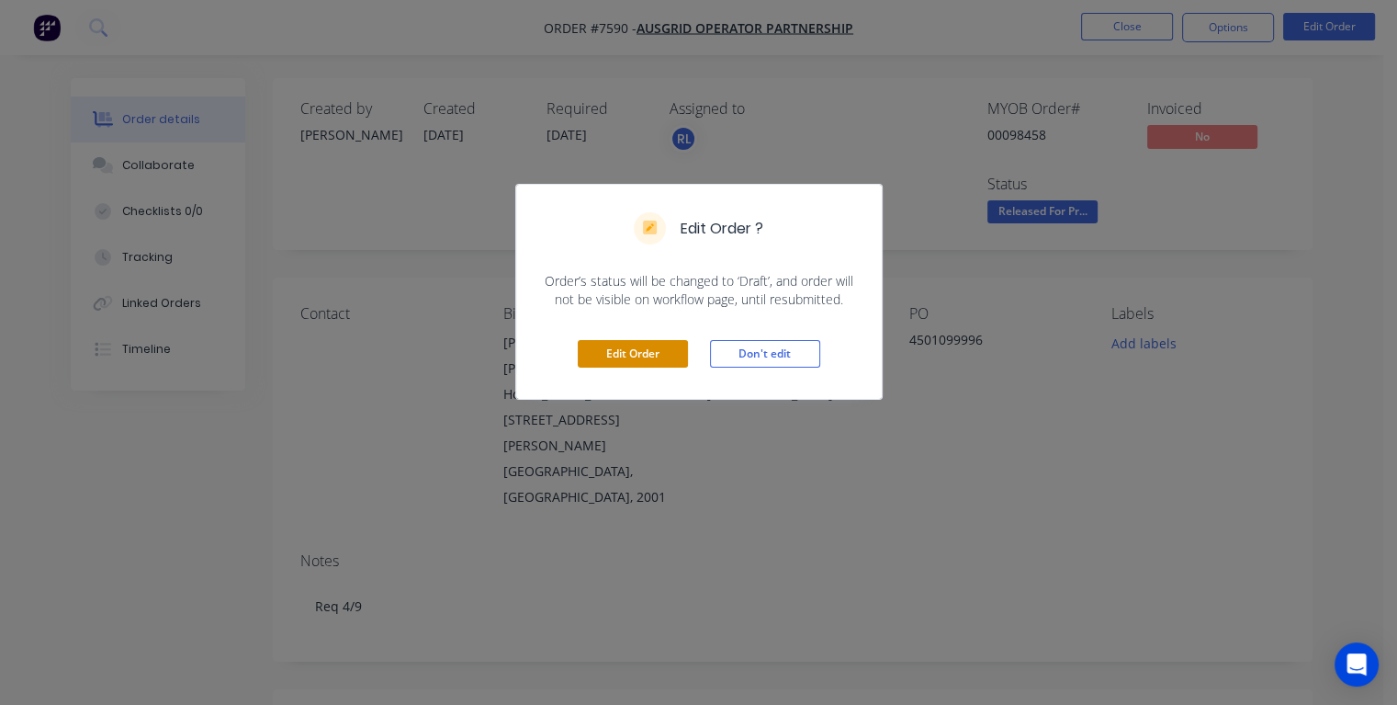
click at [671, 351] on button "Edit Order" at bounding box center [633, 354] width 110 height 28
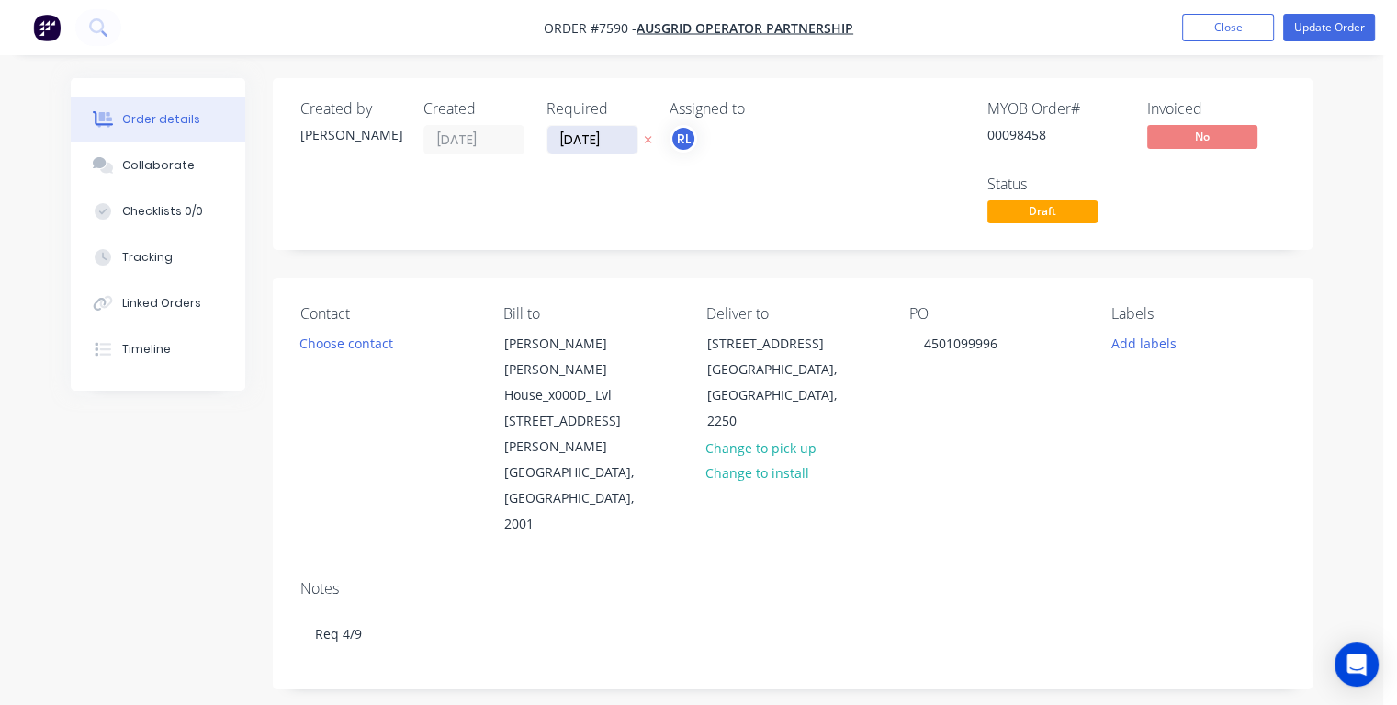
click at [615, 141] on input "[DATE]" at bounding box center [592, 140] width 90 height 28
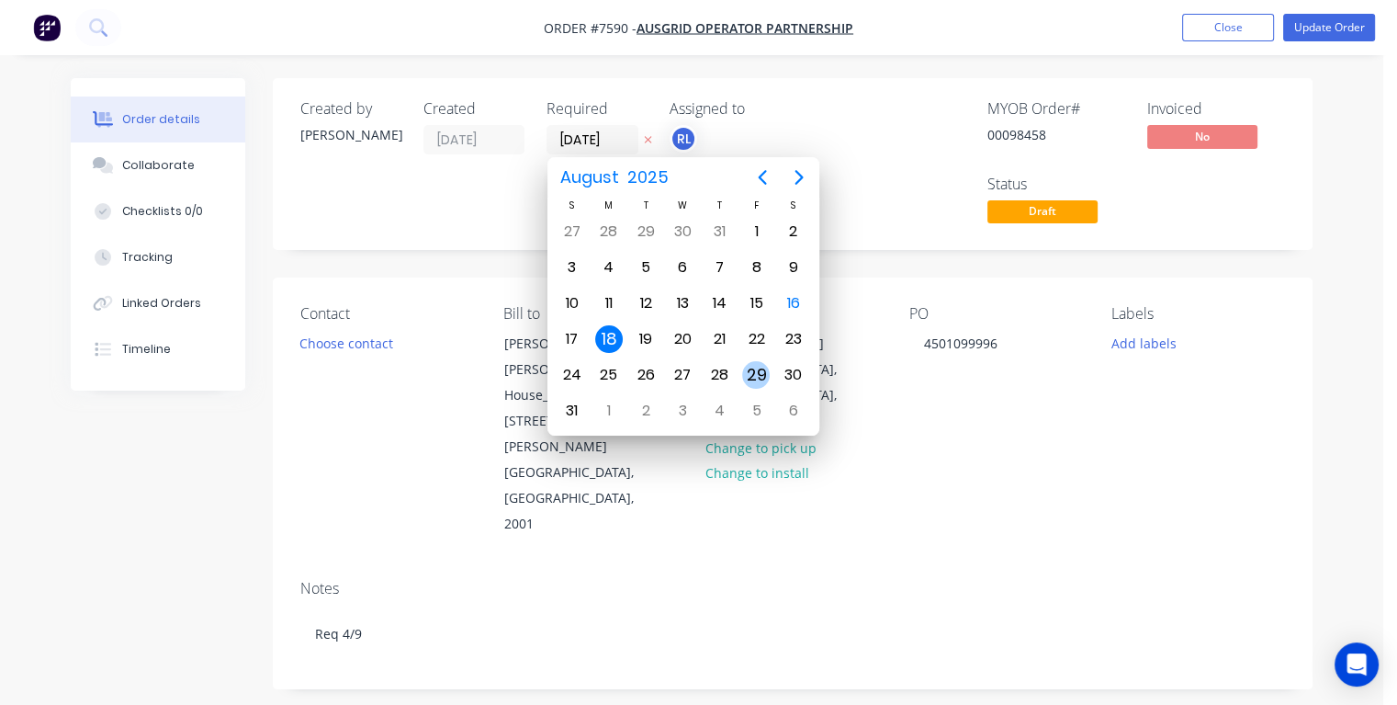
click at [761, 367] on div "29" at bounding box center [756, 375] width 28 height 28
type input "[DATE]"
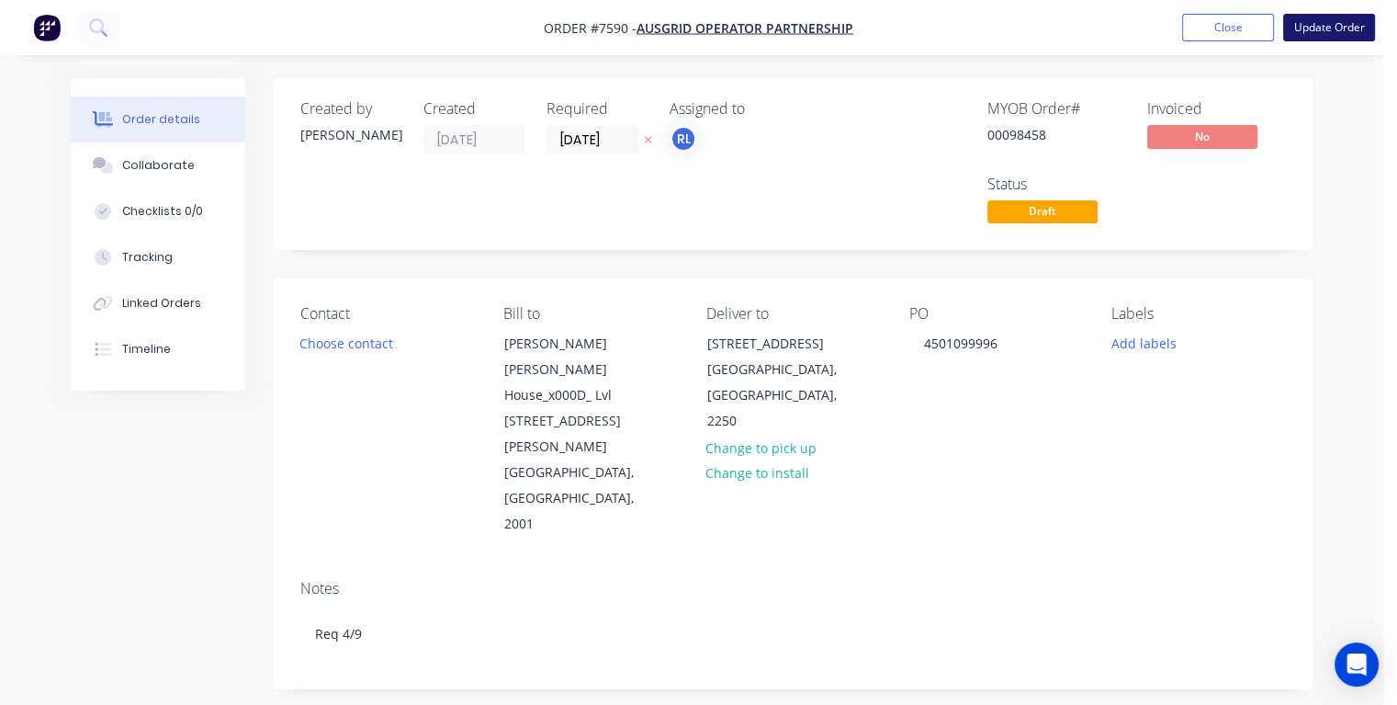
click at [1323, 26] on button "Update Order" at bounding box center [1329, 28] width 92 height 28
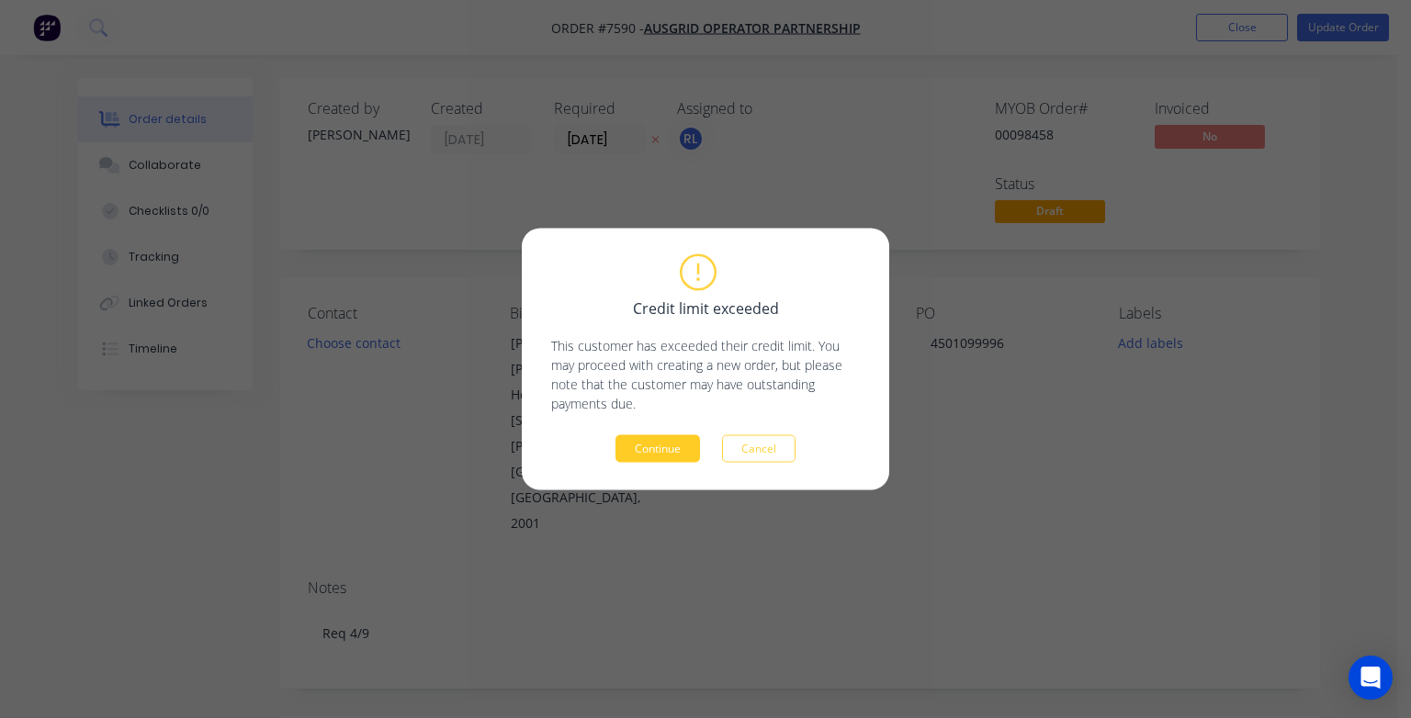
click at [647, 451] on button "Continue" at bounding box center [657, 449] width 85 height 28
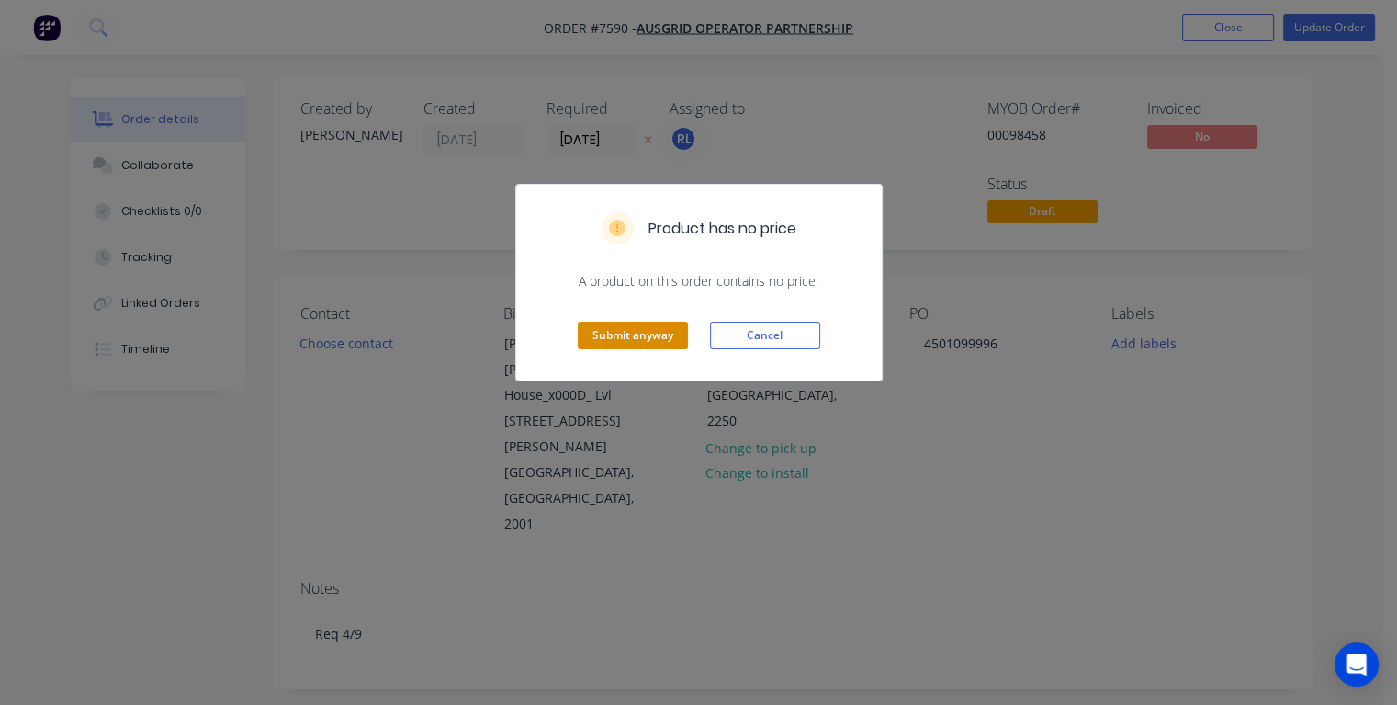
click at [605, 331] on button "Submit anyway" at bounding box center [633, 335] width 110 height 28
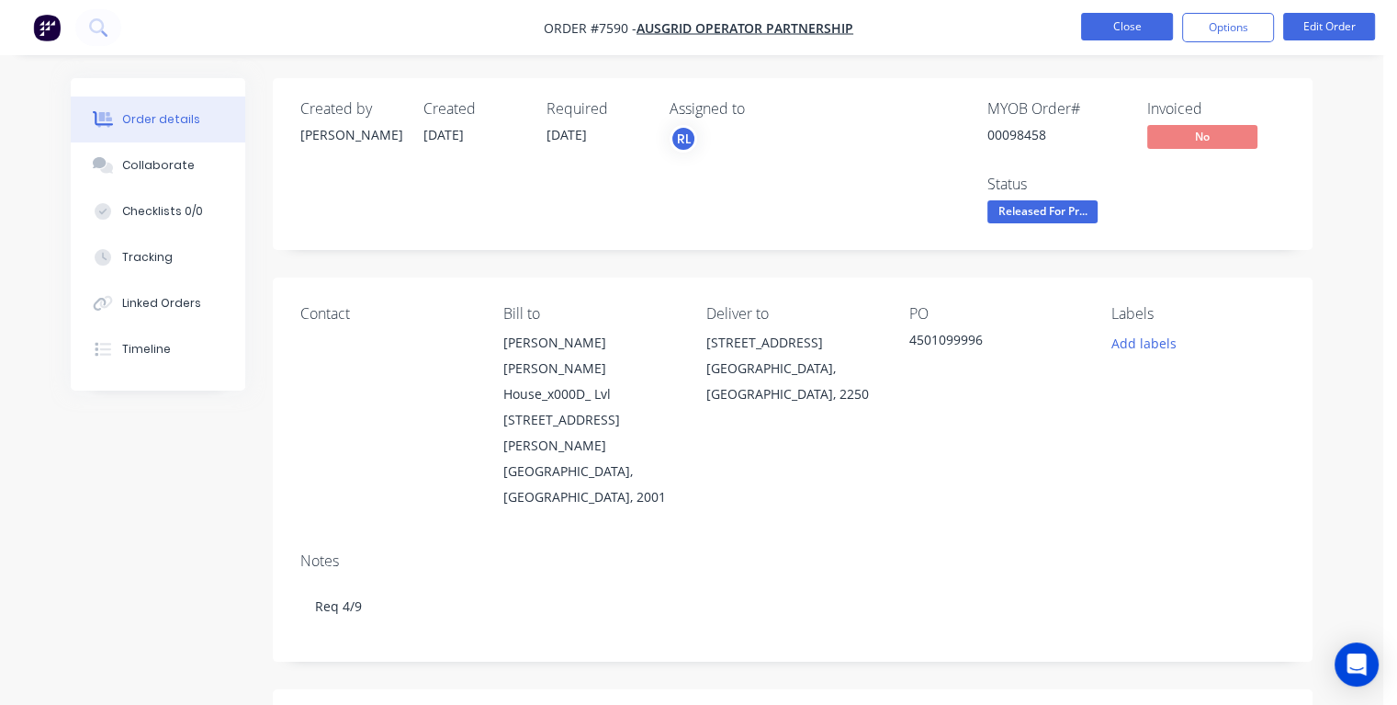
click at [1124, 23] on button "Close" at bounding box center [1127, 27] width 92 height 28
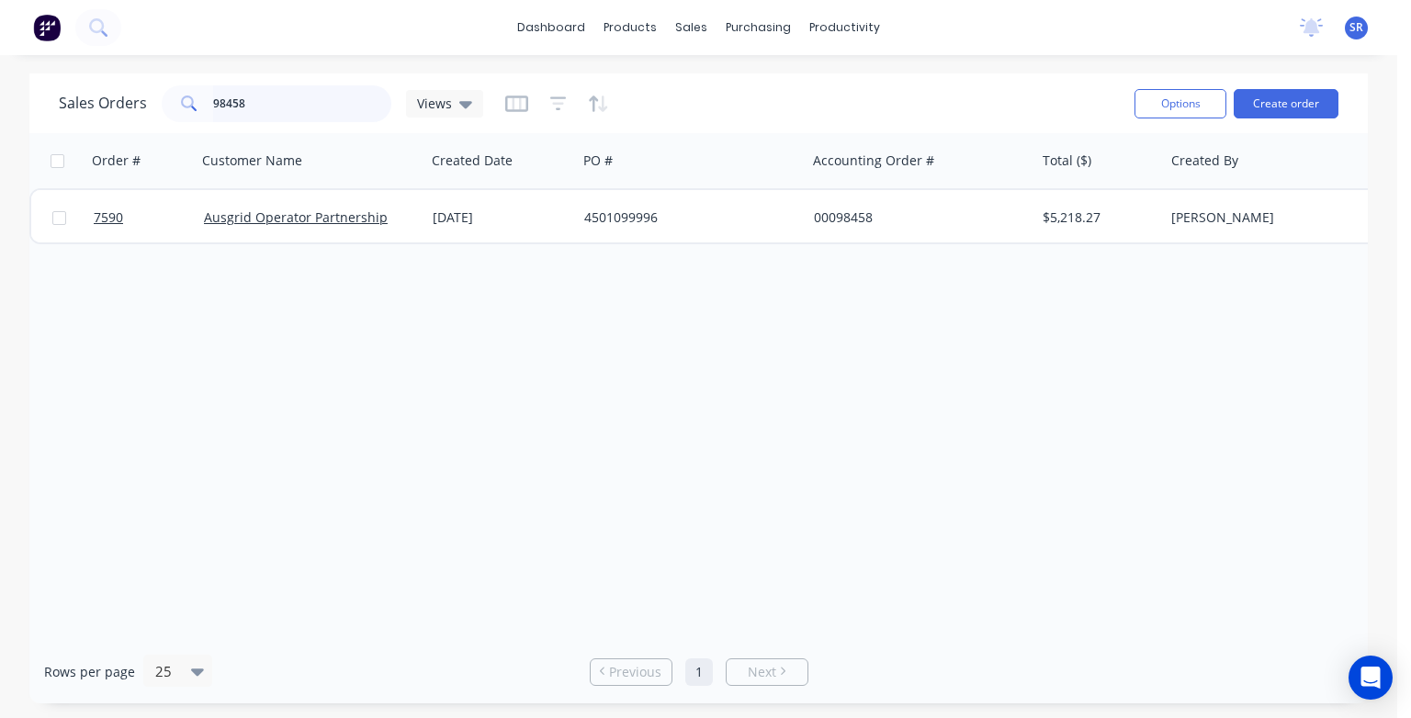
click at [293, 100] on input "98458" at bounding box center [302, 103] width 179 height 37
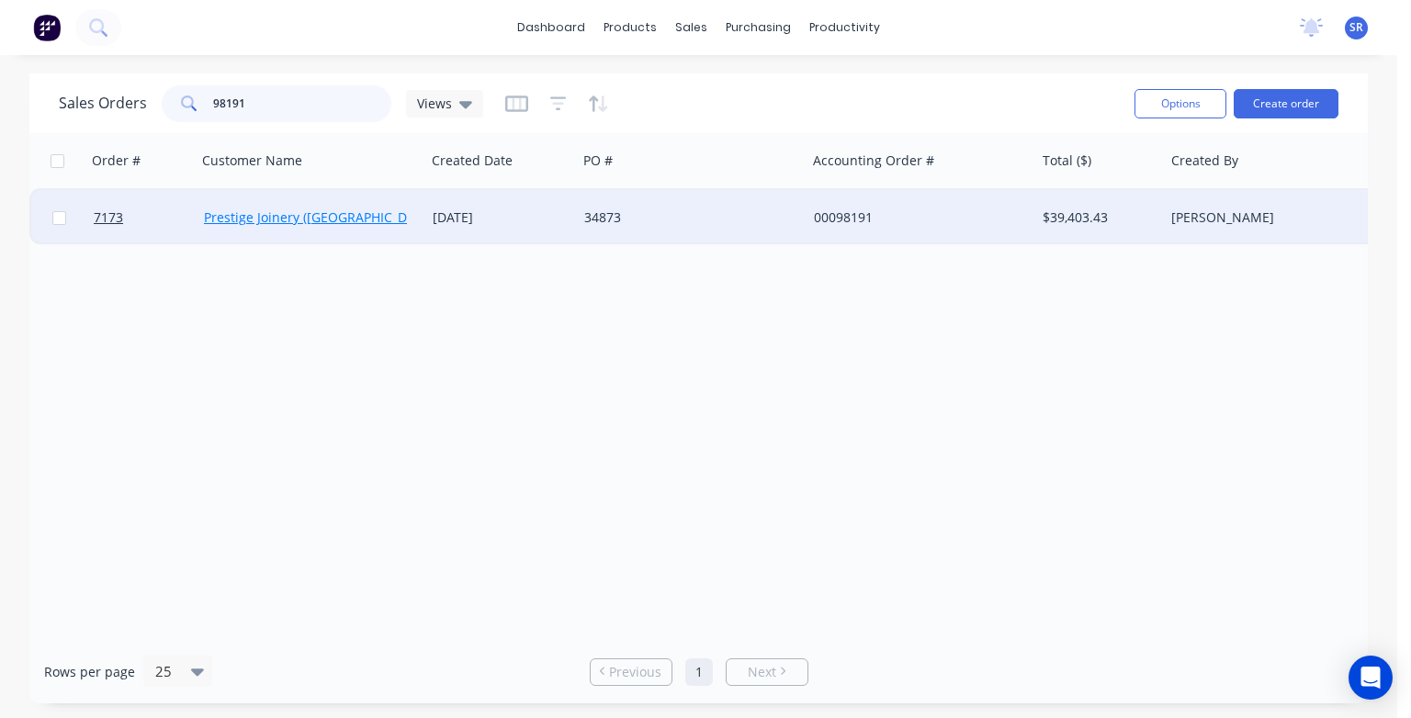
type input "98191"
click at [286, 219] on link "Prestige Joinery ([GEOGRAPHIC_DATA]) Pty Ltd" at bounding box center [343, 217] width 278 height 17
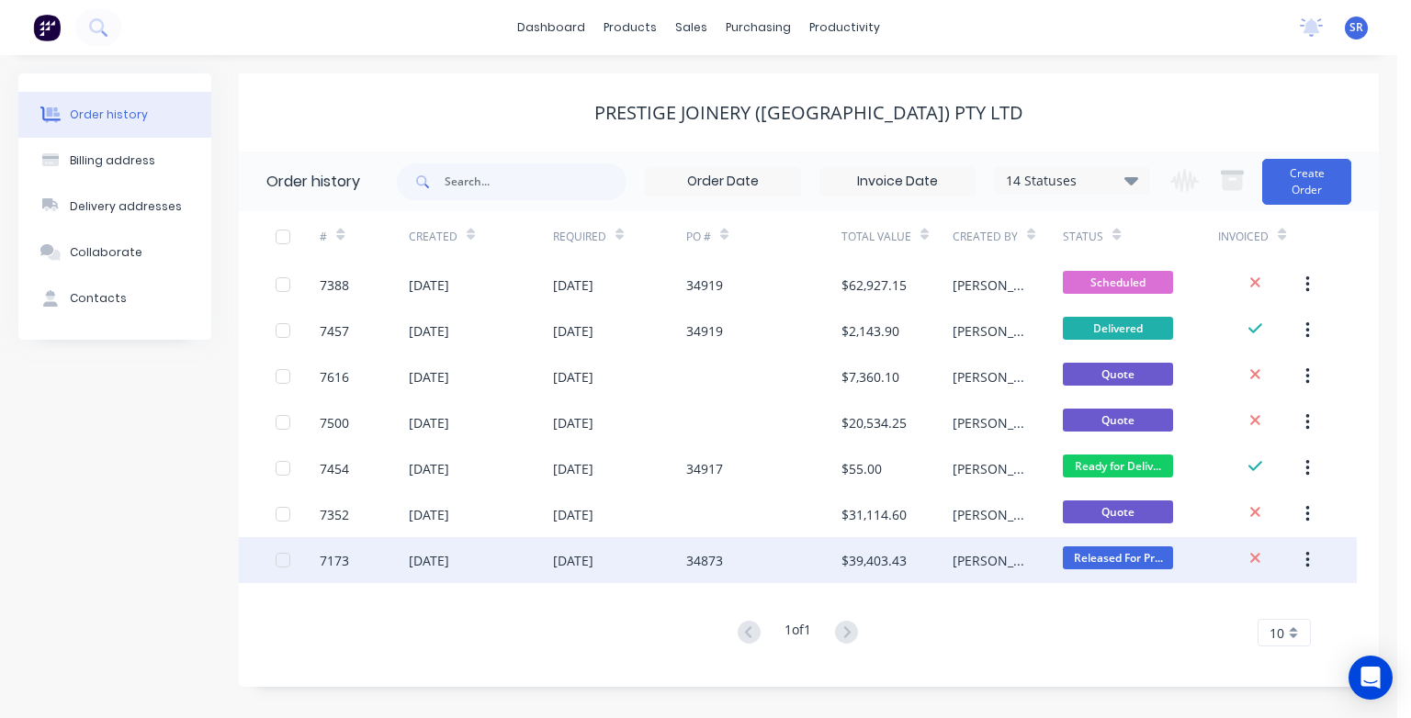
click at [708, 558] on div "34873" at bounding box center [704, 560] width 37 height 19
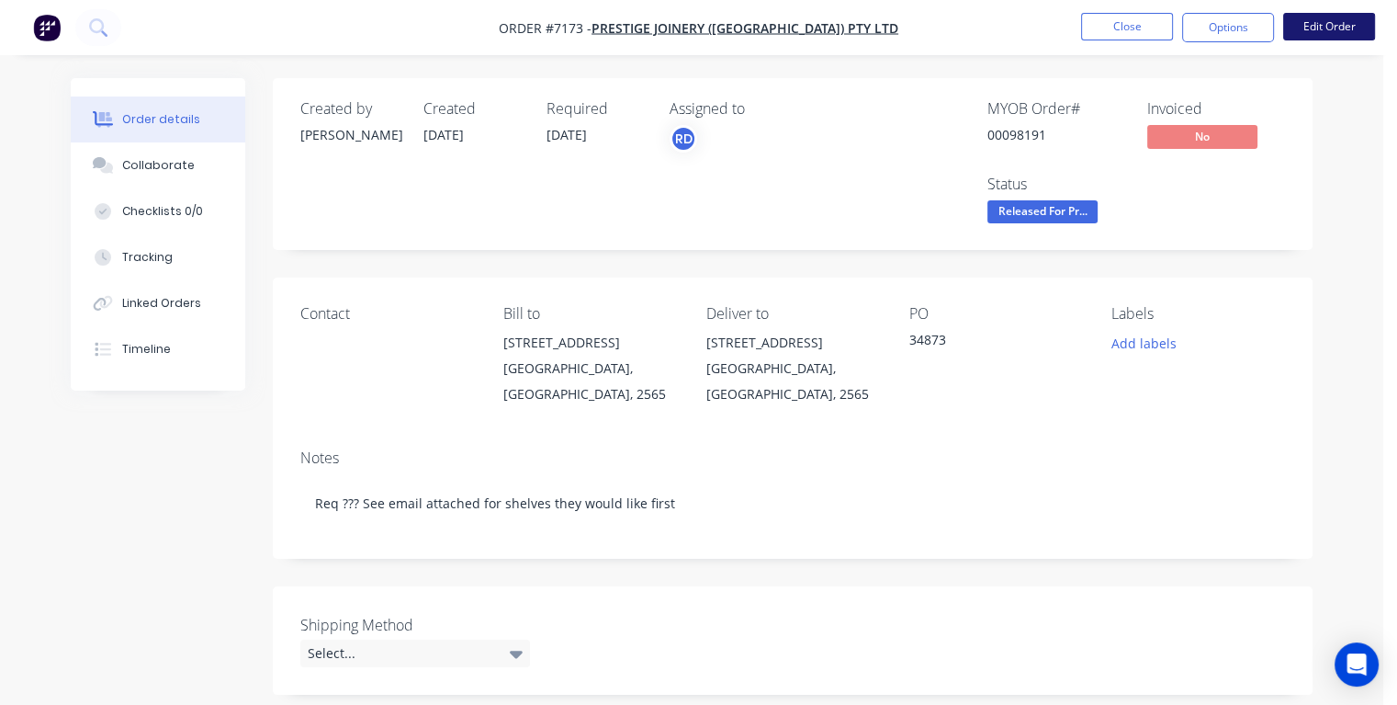
click at [1335, 29] on button "Edit Order" at bounding box center [1329, 27] width 92 height 28
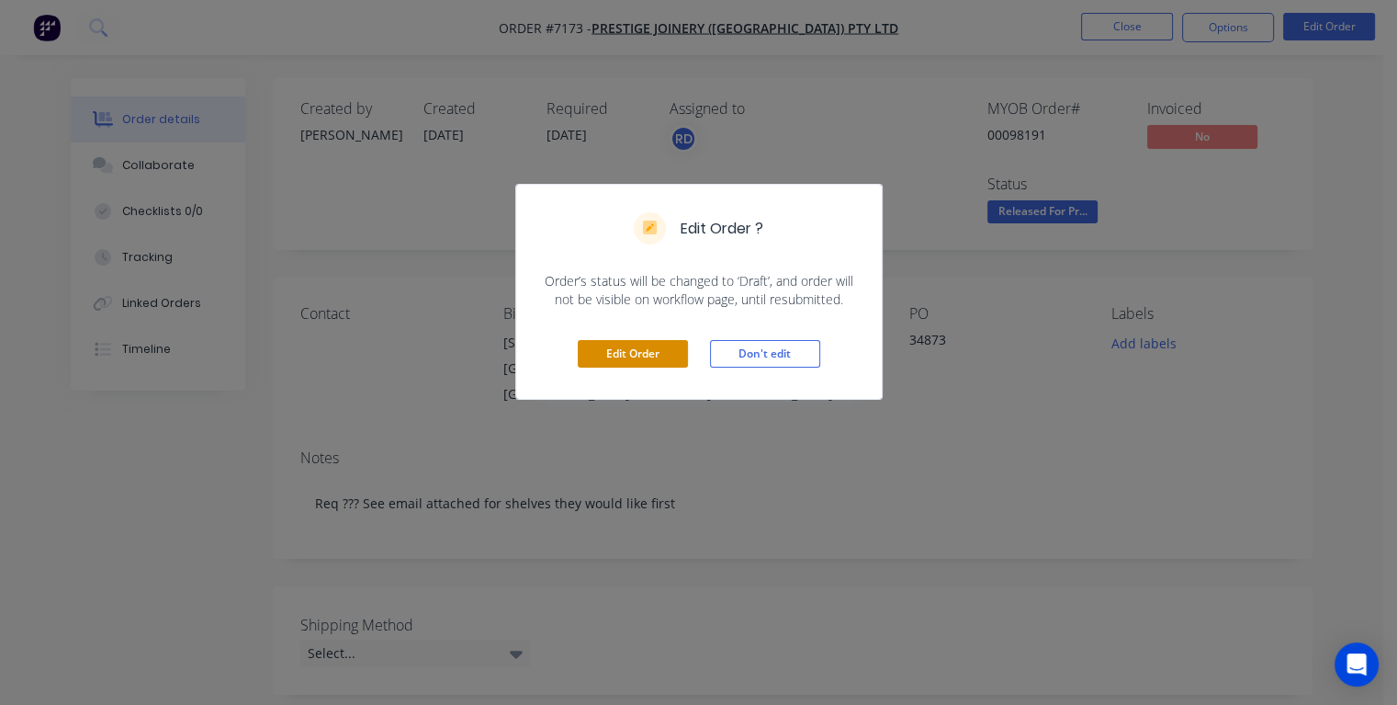
click at [649, 351] on button "Edit Order" at bounding box center [633, 354] width 110 height 28
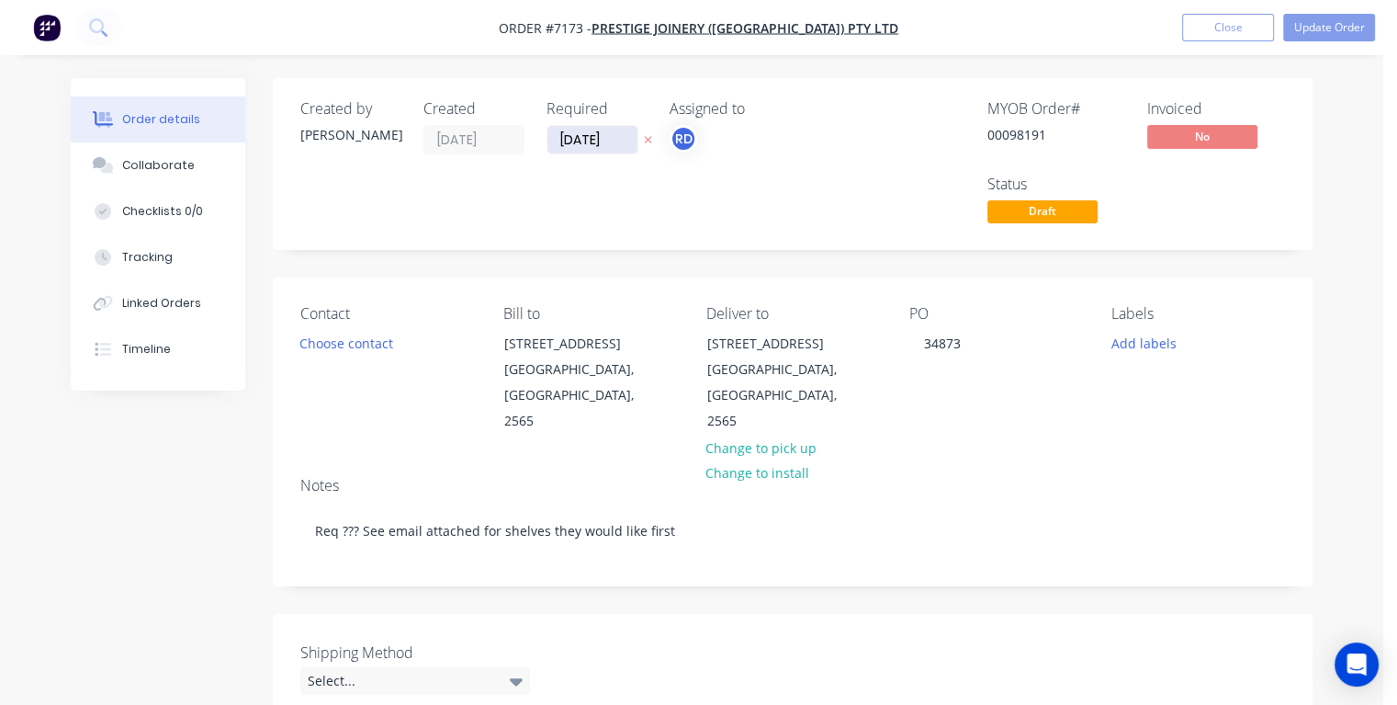
click at [618, 132] on input "[DATE]" at bounding box center [592, 140] width 90 height 28
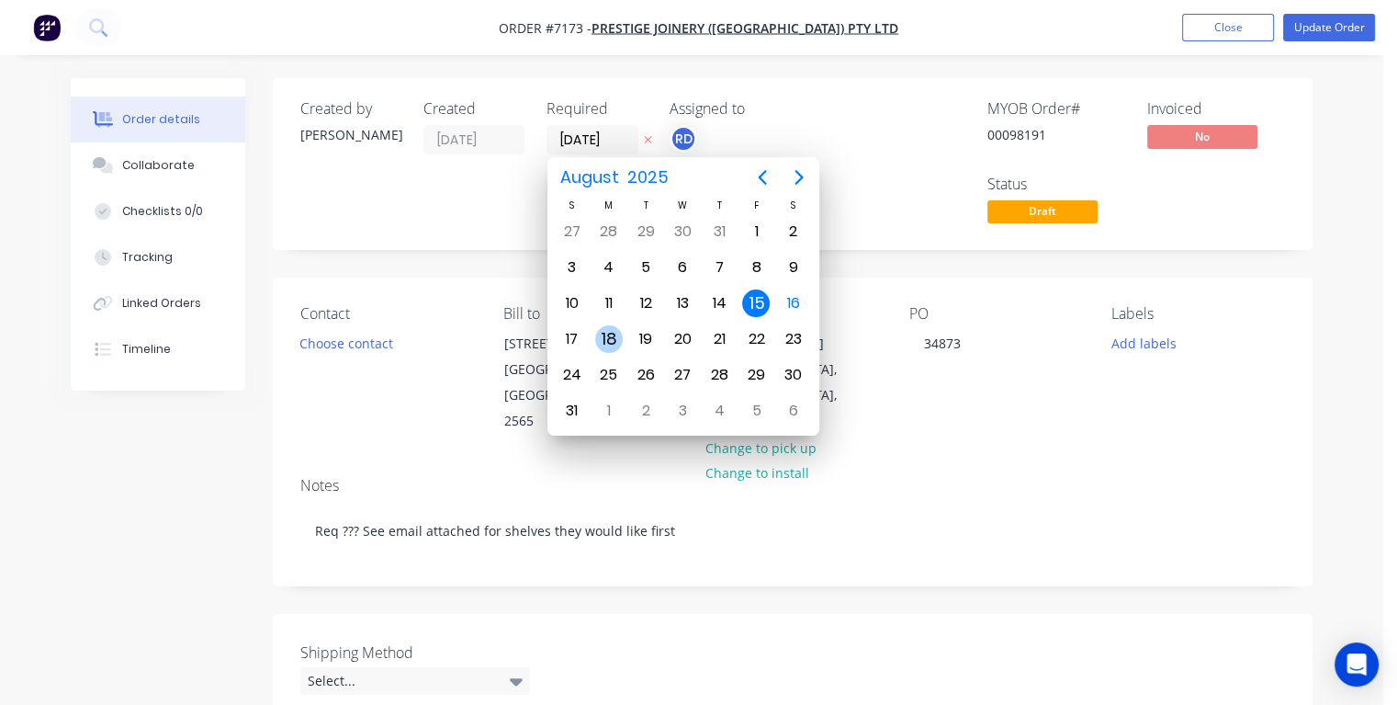
click at [610, 329] on div "18" at bounding box center [609, 339] width 28 height 28
type input "[DATE]"
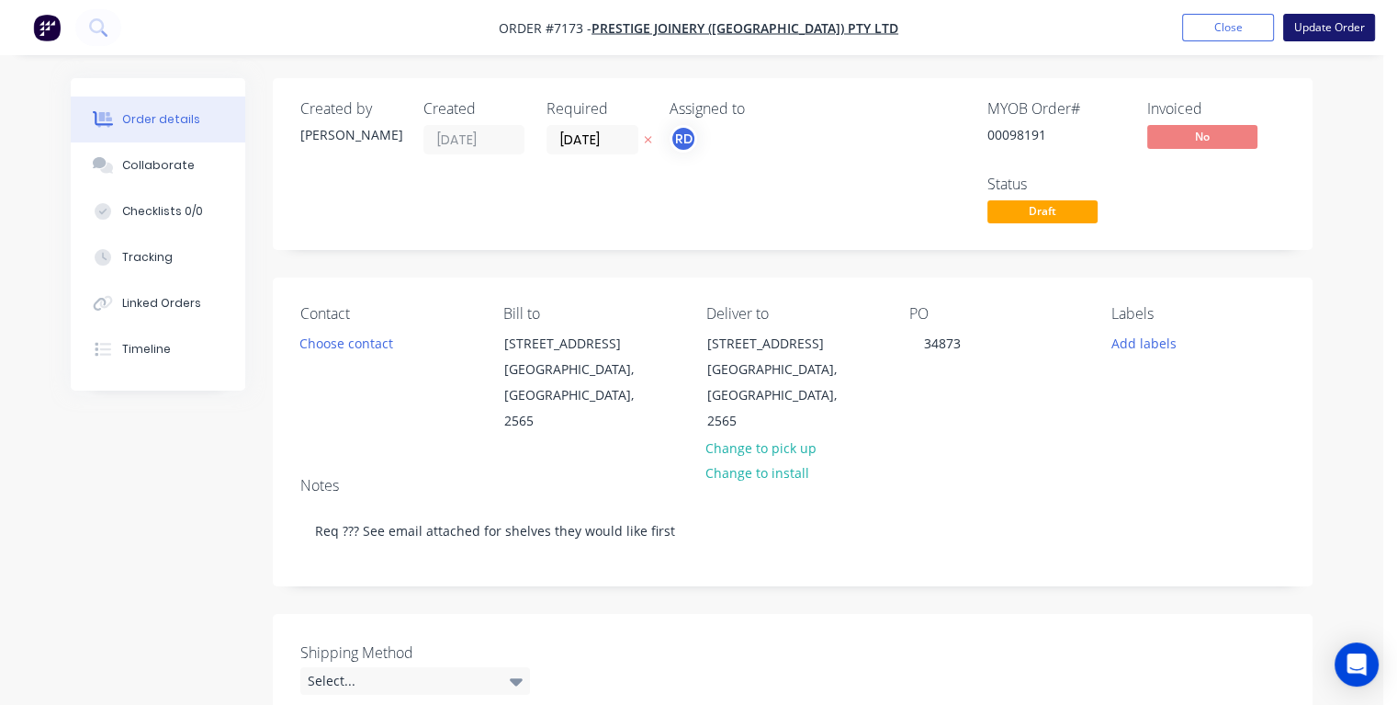
click at [1329, 24] on button "Update Order" at bounding box center [1329, 28] width 92 height 28
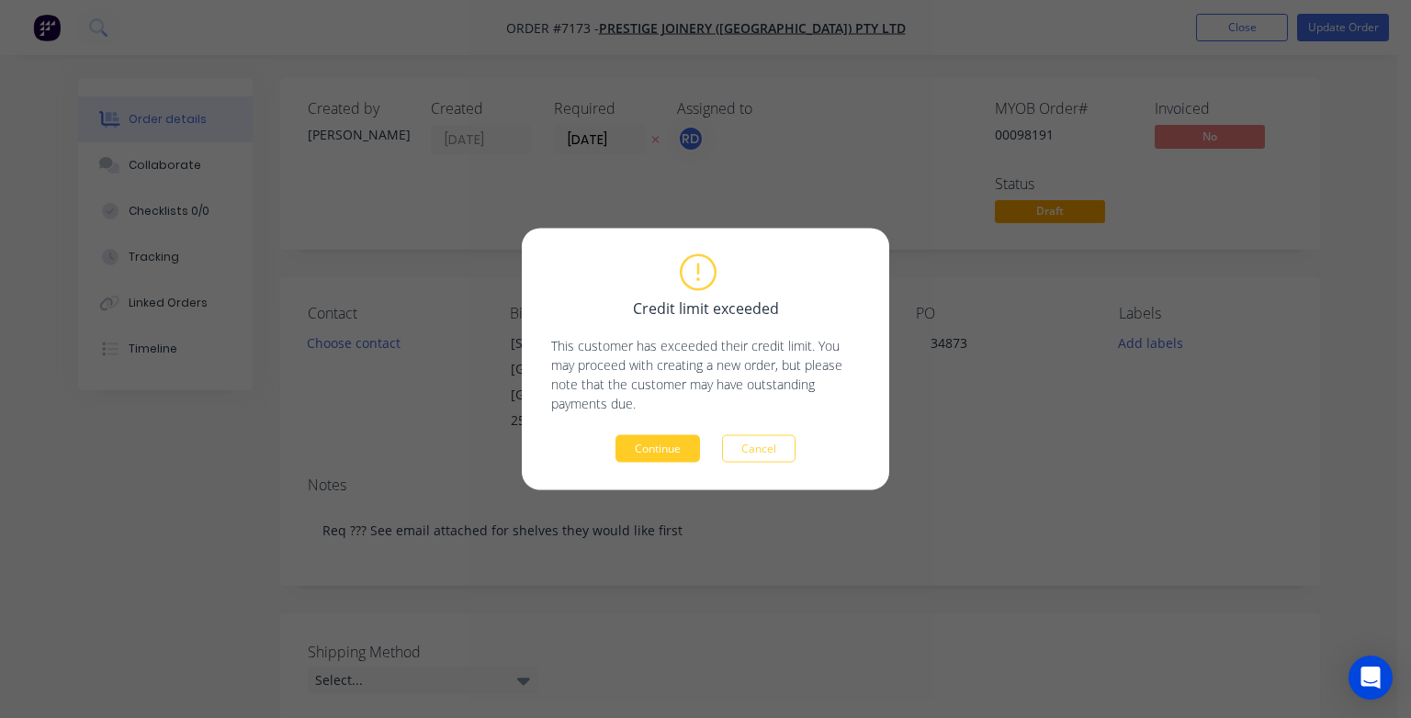
click at [669, 448] on button "Continue" at bounding box center [657, 449] width 85 height 28
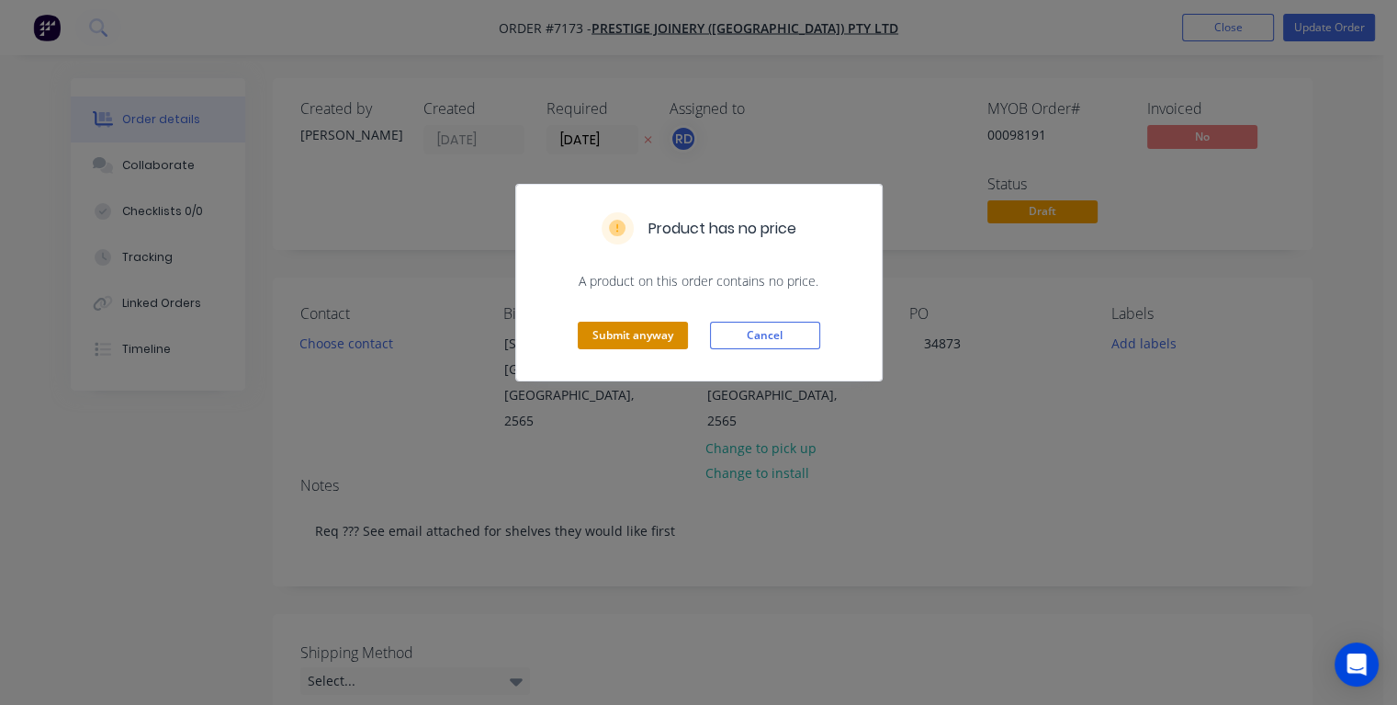
click at [632, 326] on button "Submit anyway" at bounding box center [633, 335] width 110 height 28
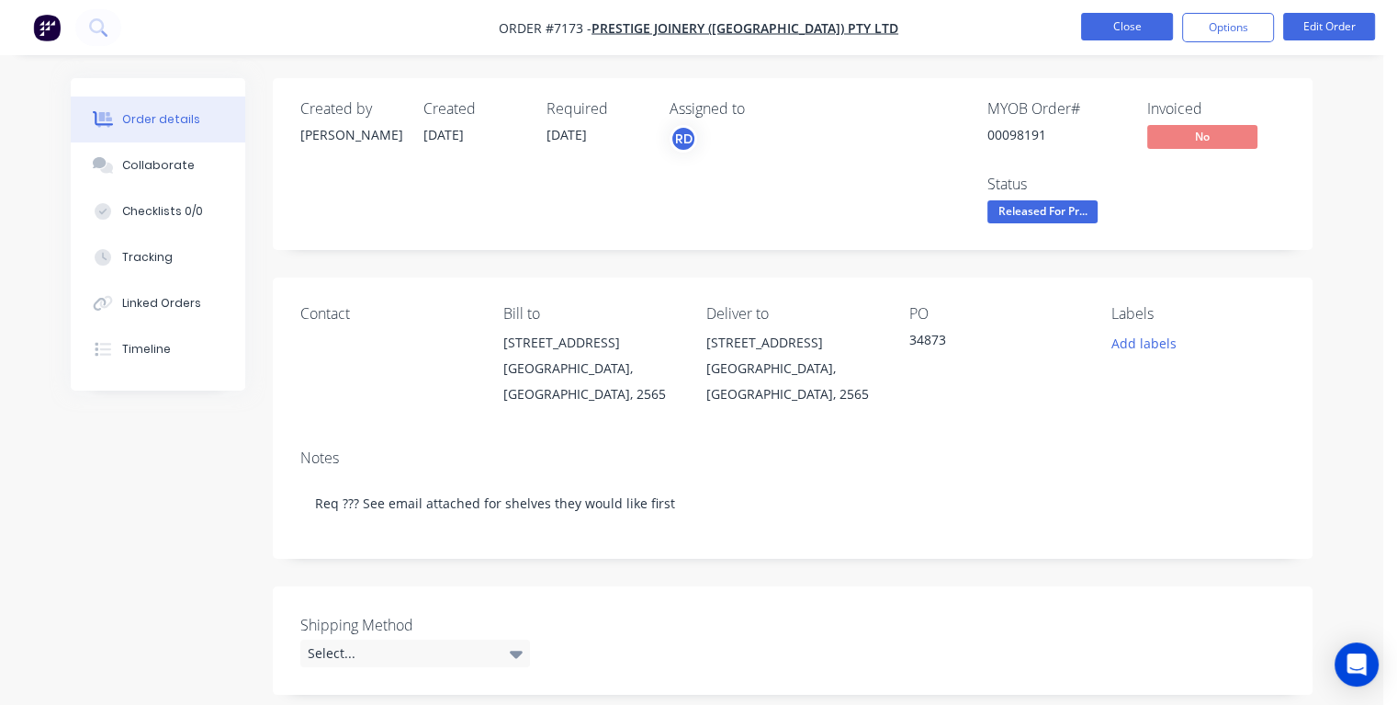
click at [1099, 24] on button "Close" at bounding box center [1127, 27] width 92 height 28
